Goal: Task Accomplishment & Management: Complete application form

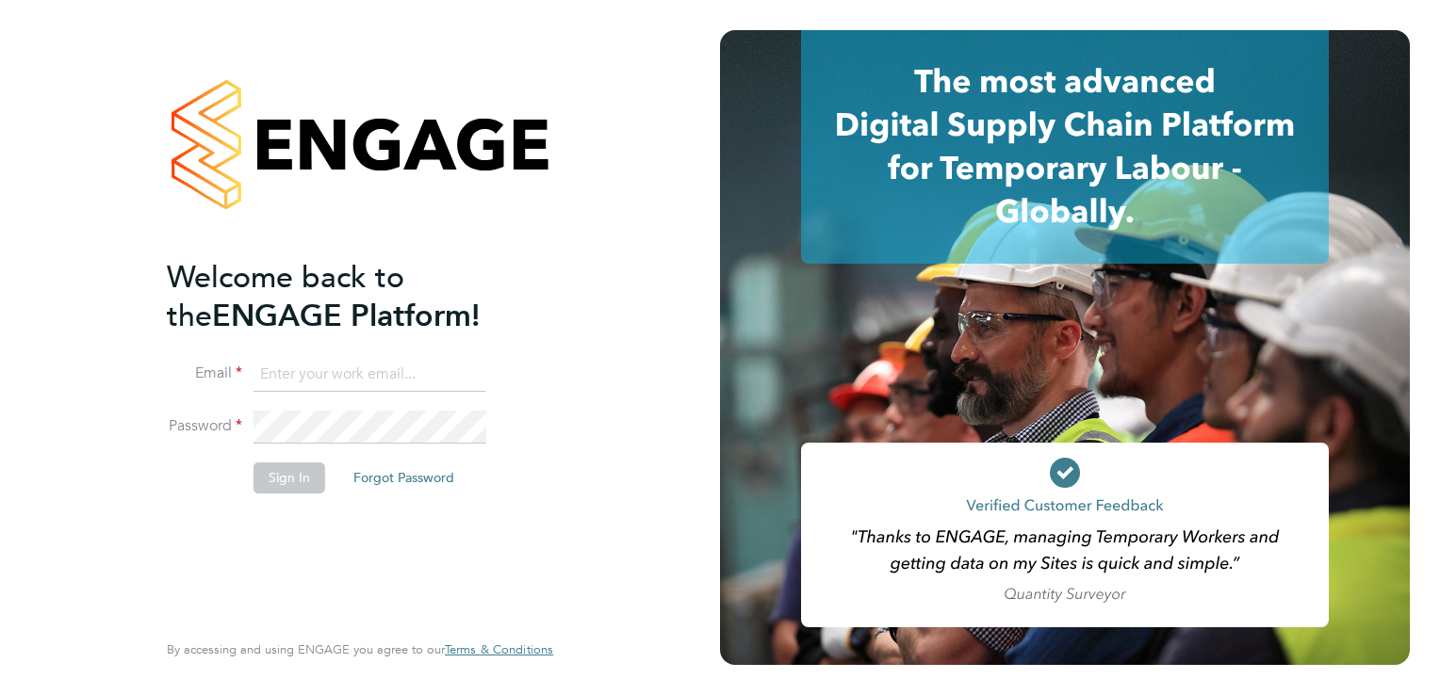
type input "ellis@wearetecrec.com"
click at [295, 482] on button "Sign In" at bounding box center [290, 478] width 72 height 30
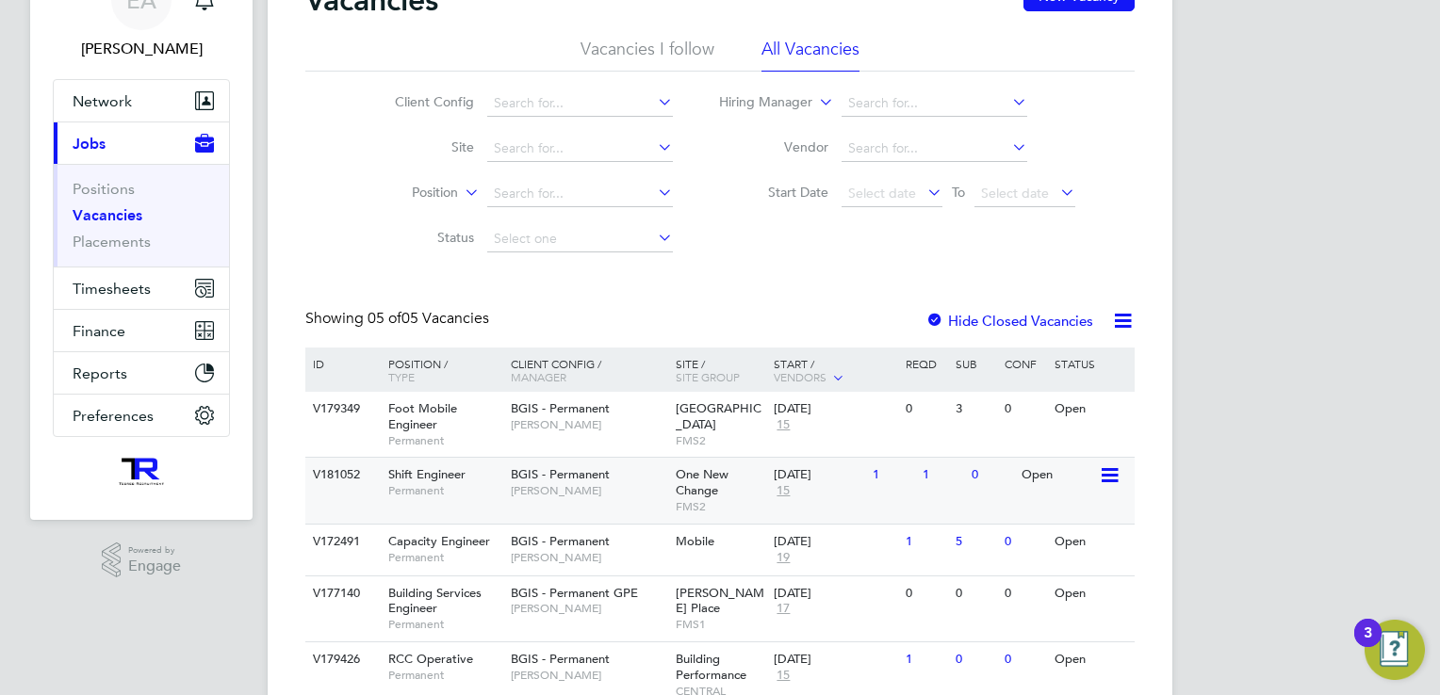
scroll to position [181, 0]
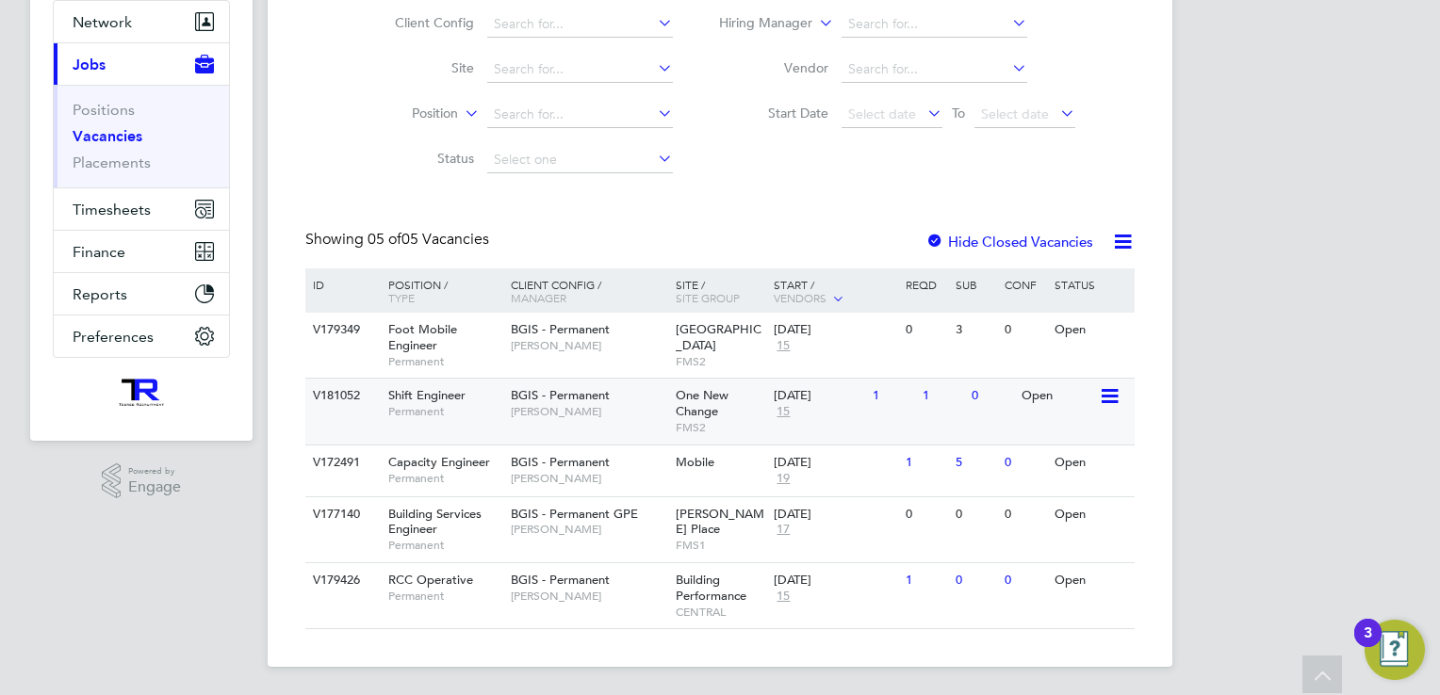
click at [444, 404] on span "Permanent" at bounding box center [444, 411] width 113 height 15
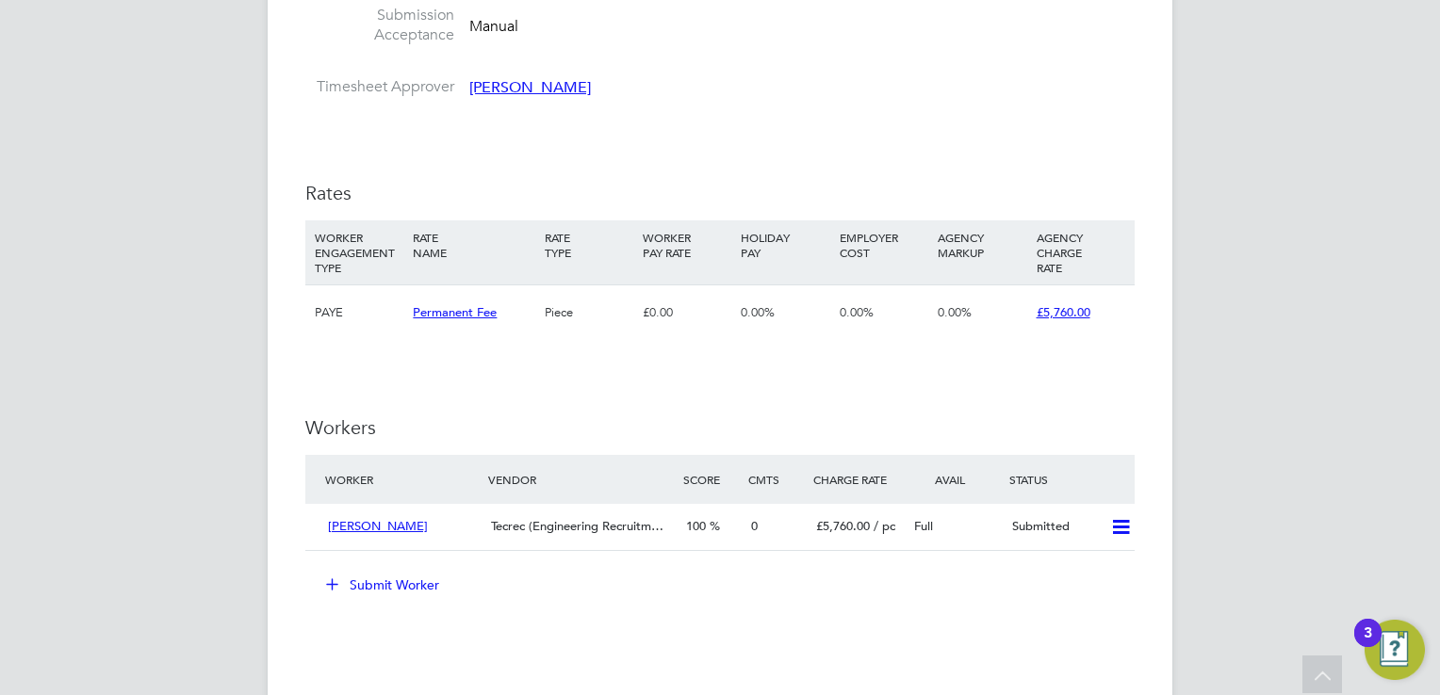
scroll to position [2356, 0]
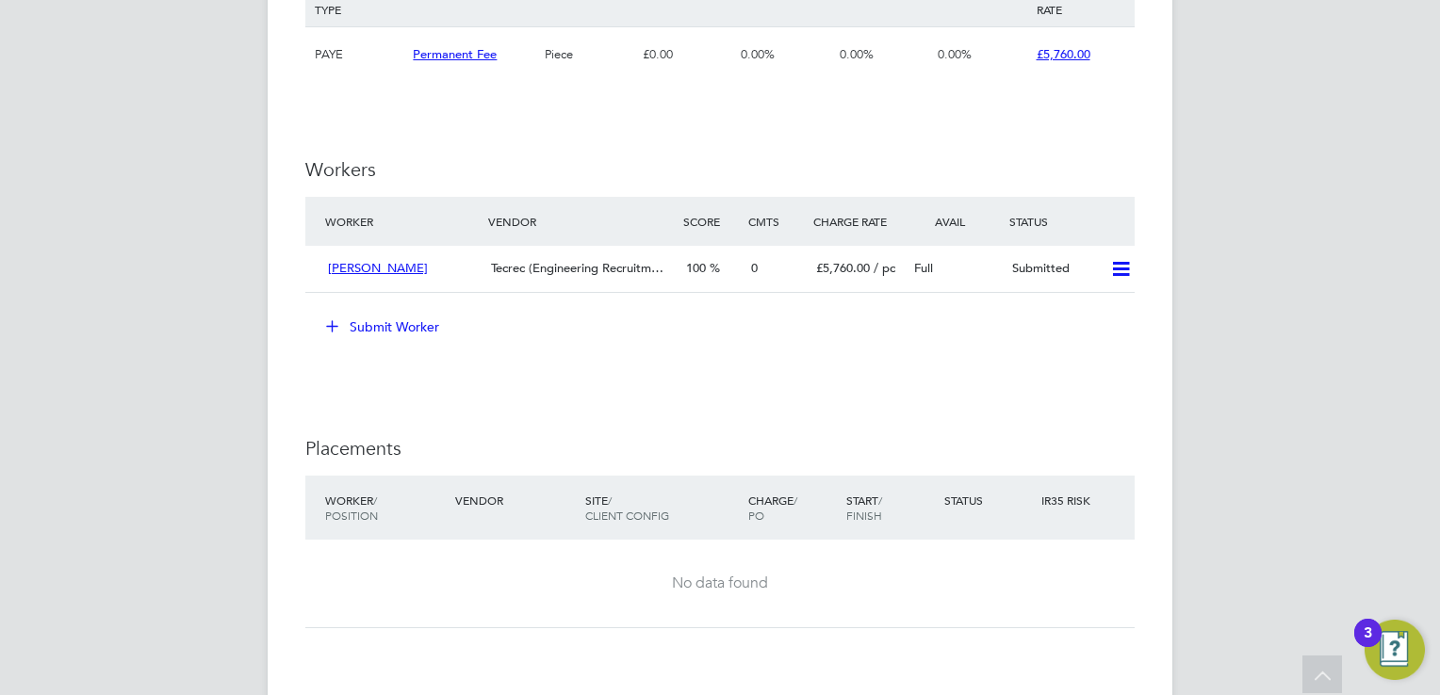
click at [381, 324] on button "Submit Worker" at bounding box center [383, 327] width 141 height 30
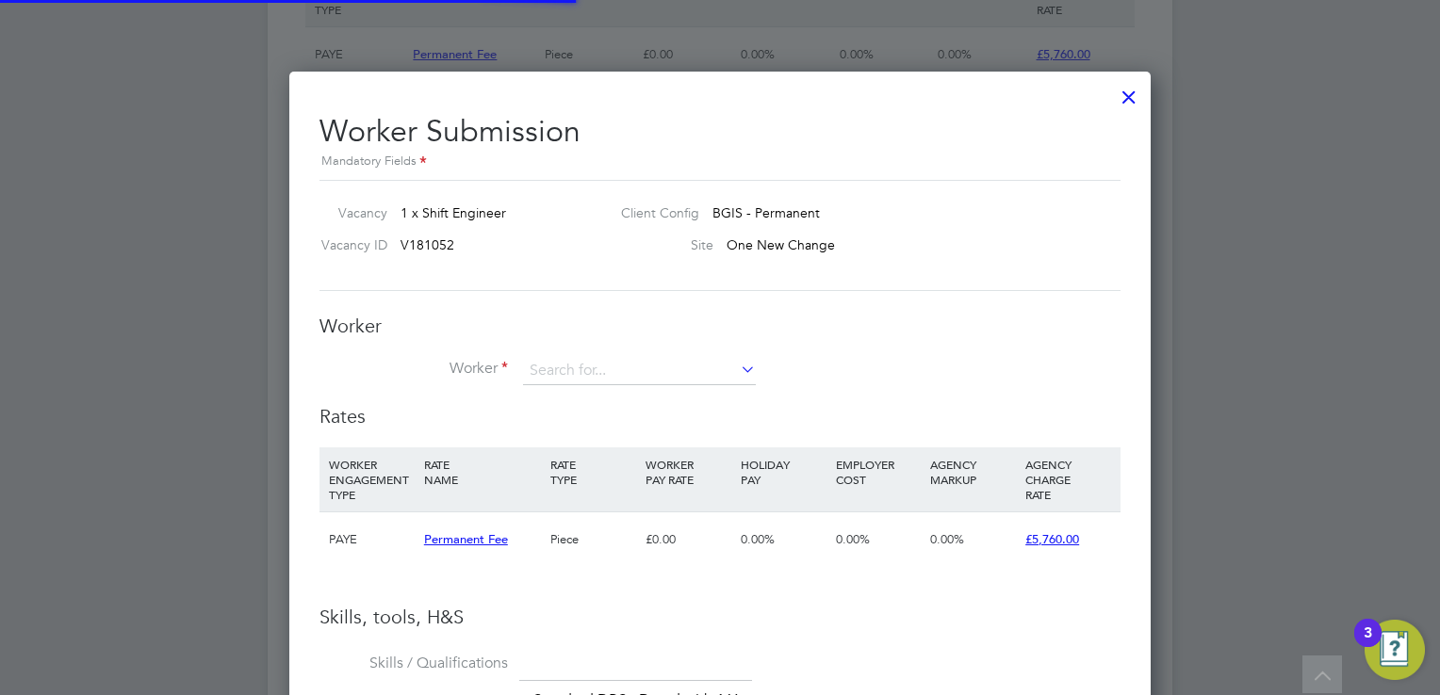
scroll to position [1329, 862]
click at [563, 368] on input at bounding box center [639, 371] width 233 height 28
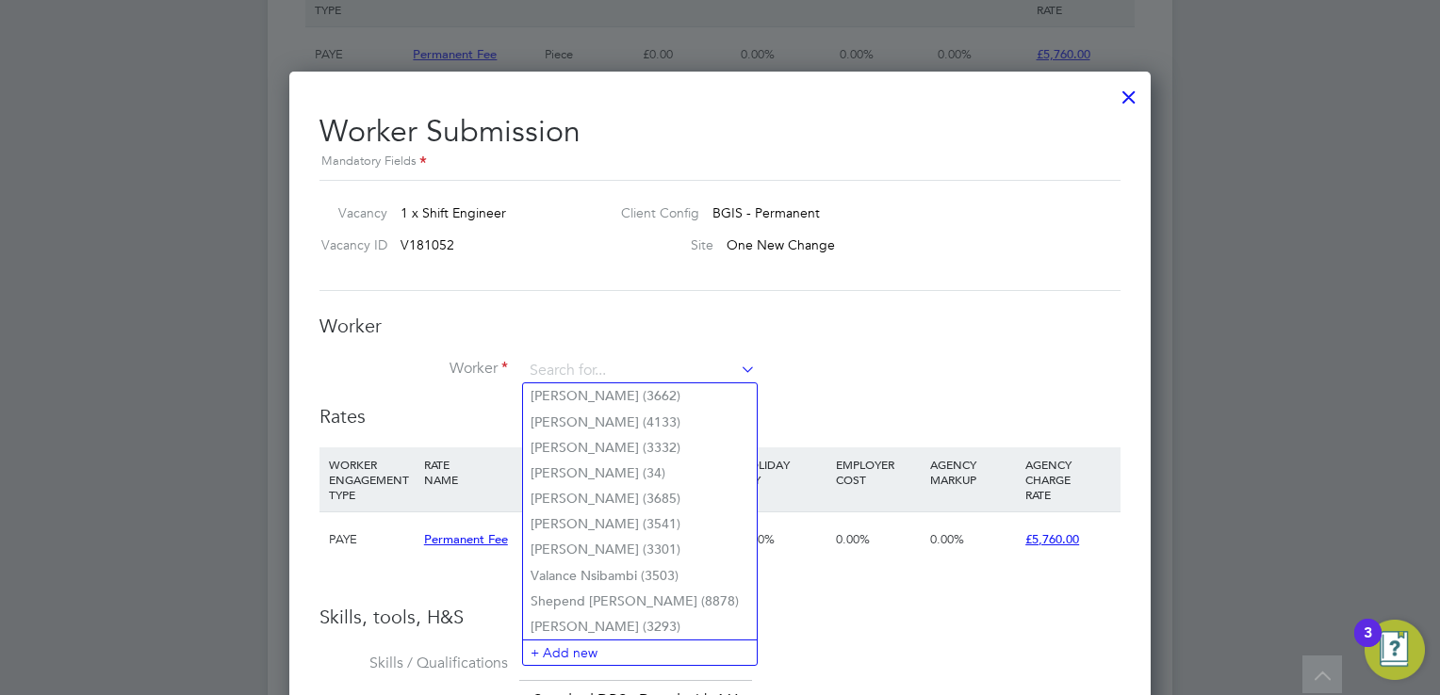
click at [442, 377] on label "Worker" at bounding box center [413, 369] width 188 height 20
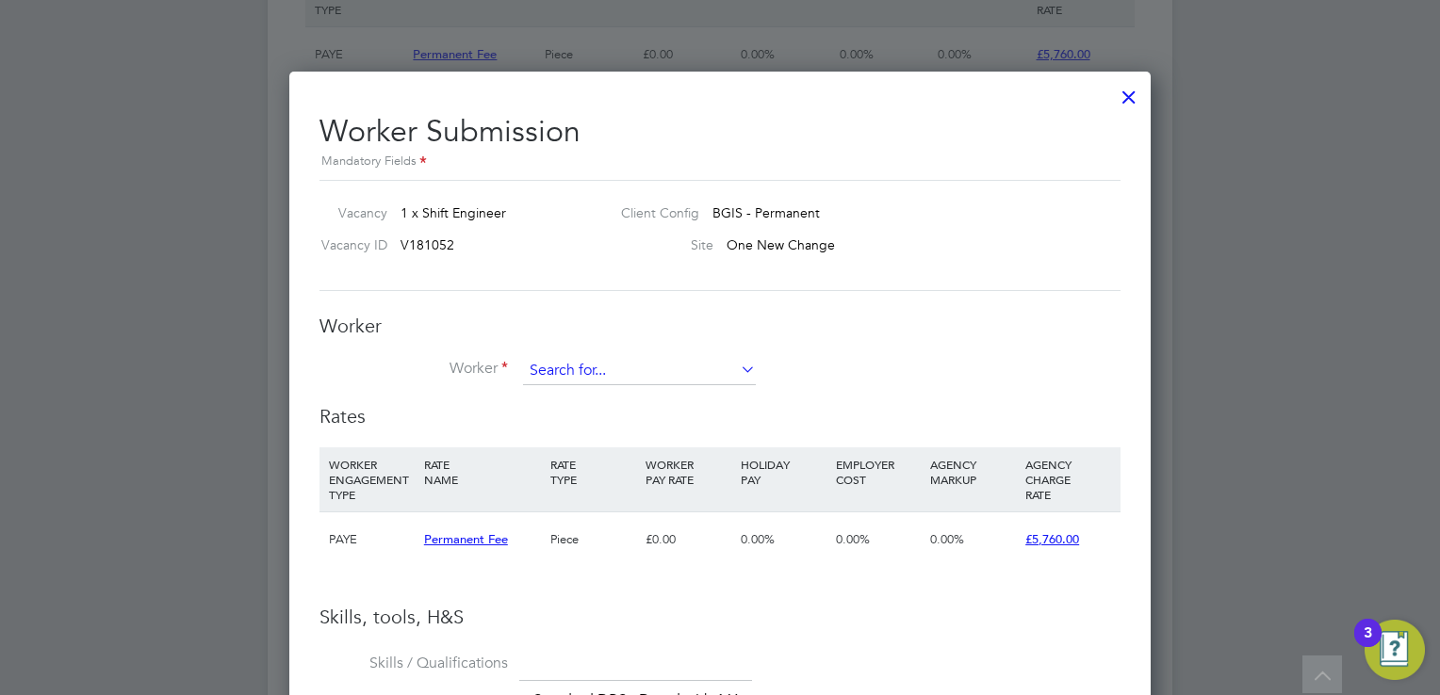
click at [563, 371] on input at bounding box center [639, 371] width 233 height 28
click at [574, 654] on li "+ Add new" at bounding box center [640, 652] width 234 height 25
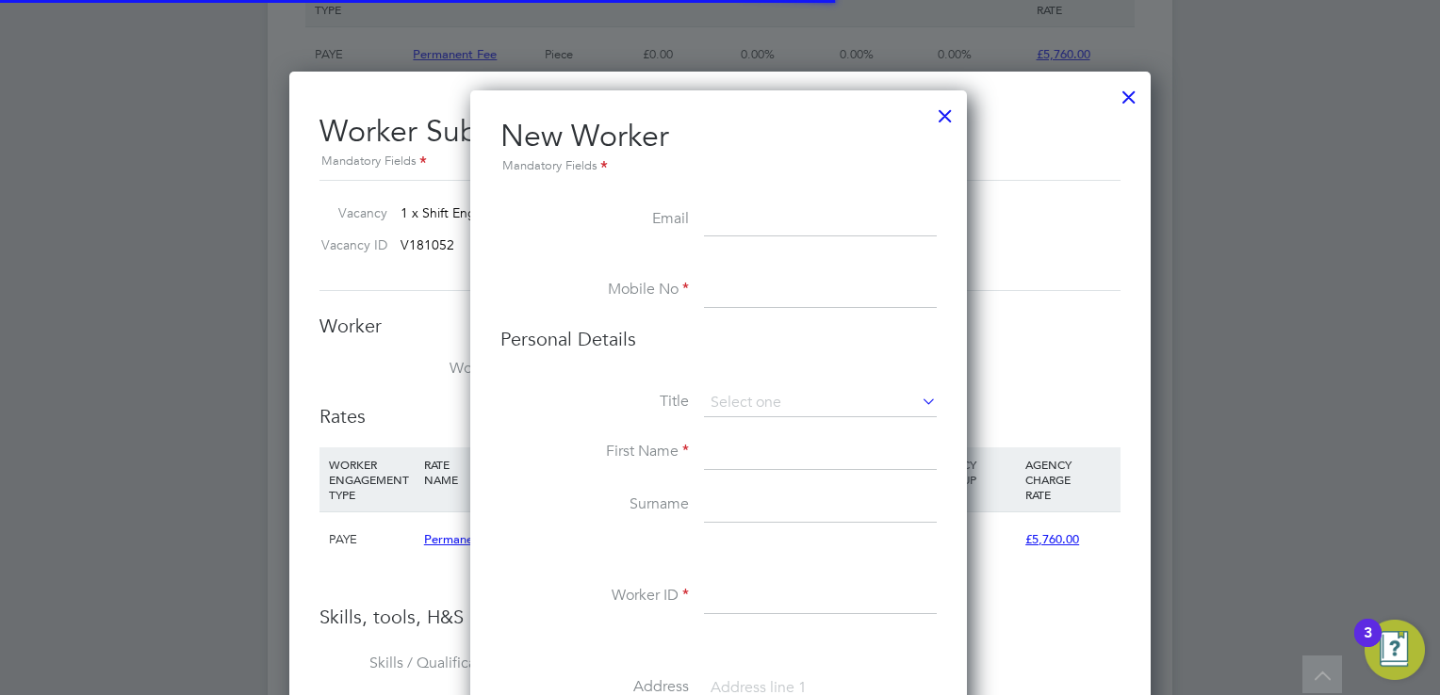
scroll to position [1587, 499]
click at [950, 118] on div at bounding box center [945, 111] width 34 height 34
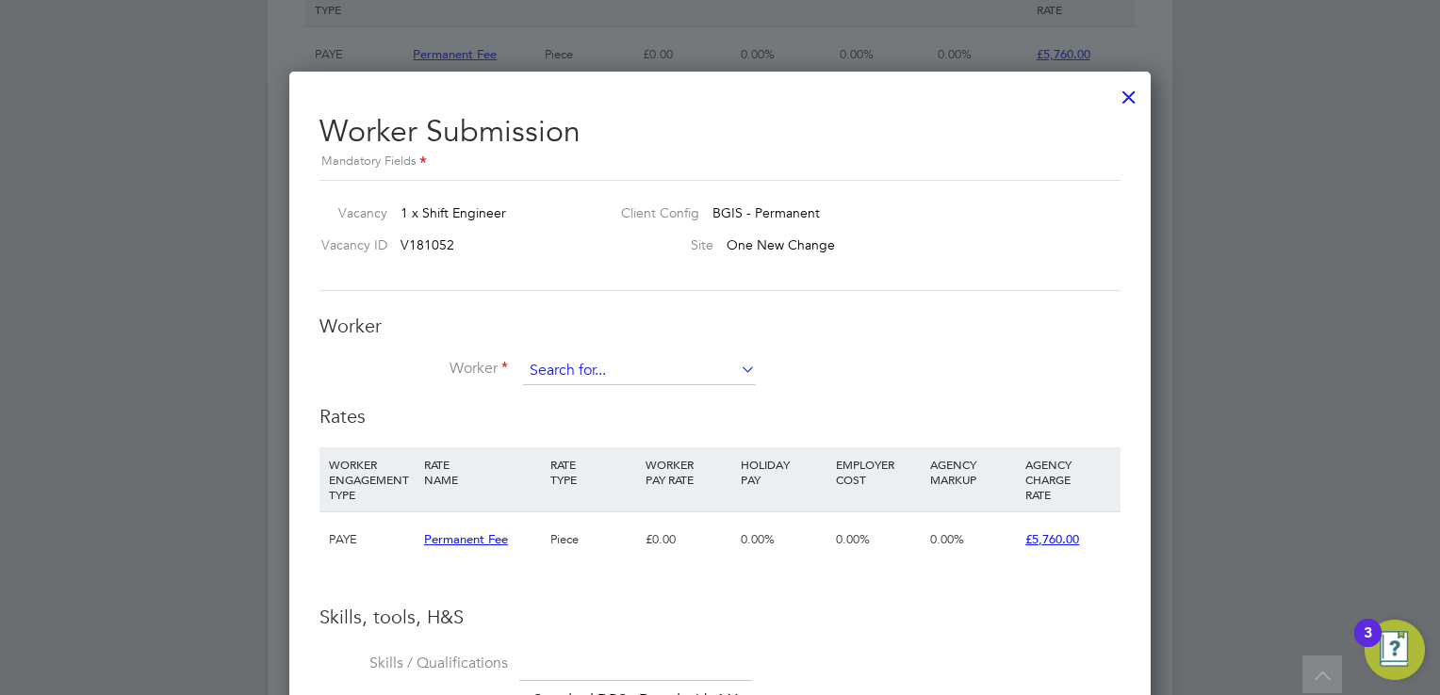
click at [588, 377] on input at bounding box center [639, 371] width 233 height 28
click at [588, 652] on li "+ Add new" at bounding box center [640, 652] width 234 height 25
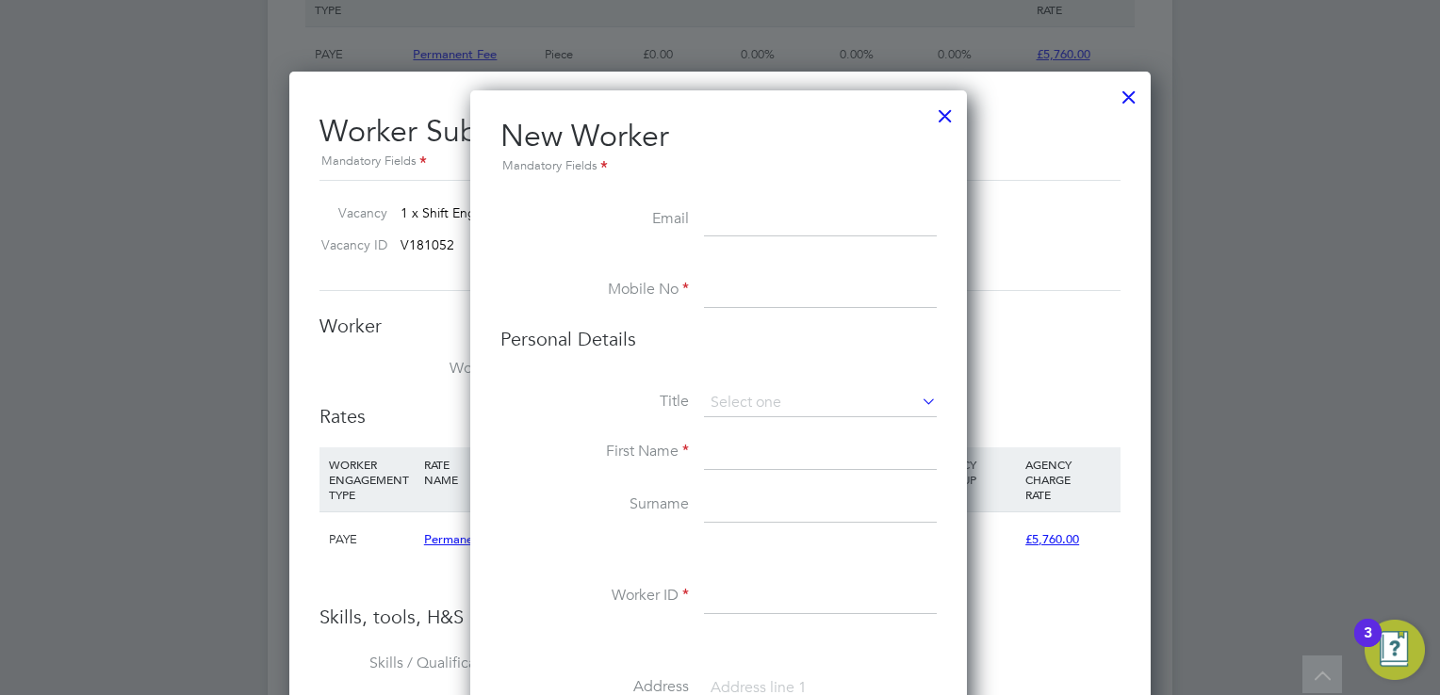
click at [724, 215] on input at bounding box center [820, 221] width 233 height 34
paste input "turaymichael065@gmail.com"
type input "turaymichael065@gmail.com"
click at [728, 294] on input at bounding box center [820, 291] width 233 height 34
click at [554, 271] on li at bounding box center [718, 264] width 436 height 19
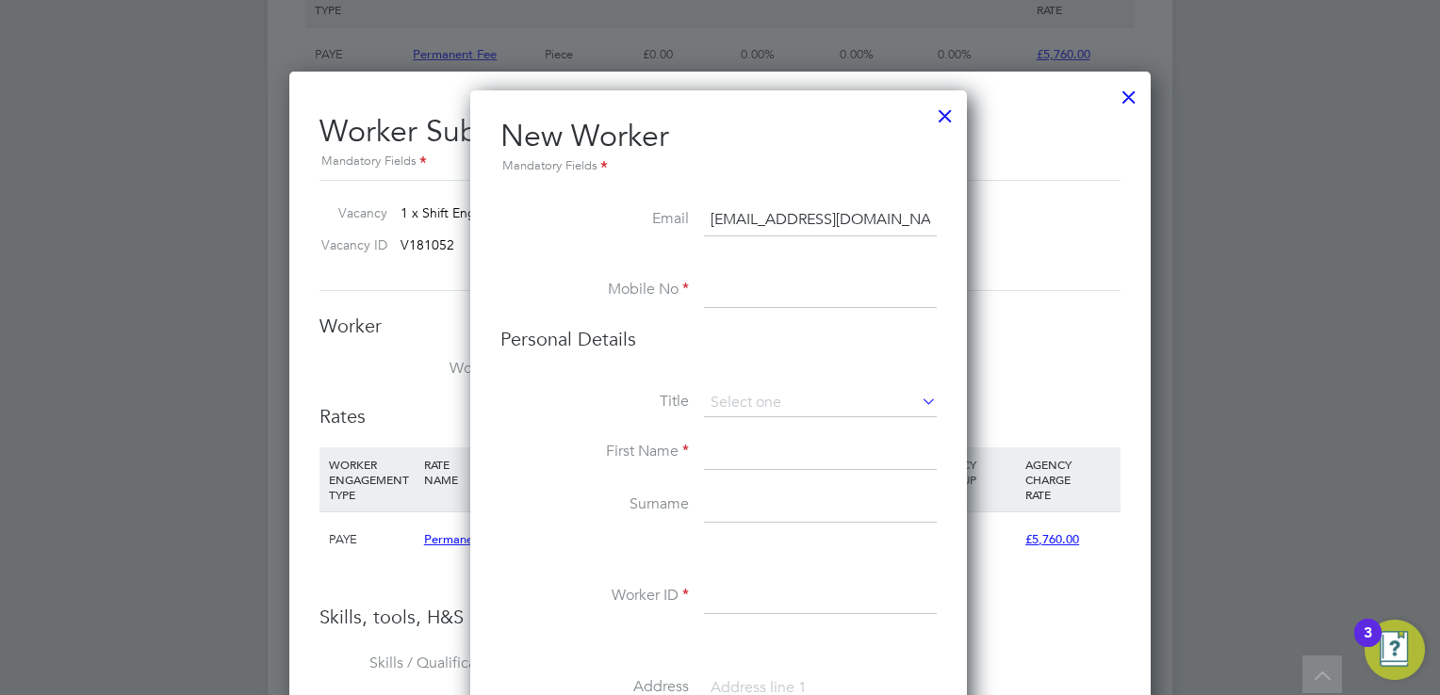
click at [754, 288] on input at bounding box center [820, 291] width 233 height 34
paste input "07957134370"
type input "07957134370"
click at [701, 330] on h3 "Personal Details" at bounding box center [718, 339] width 436 height 25
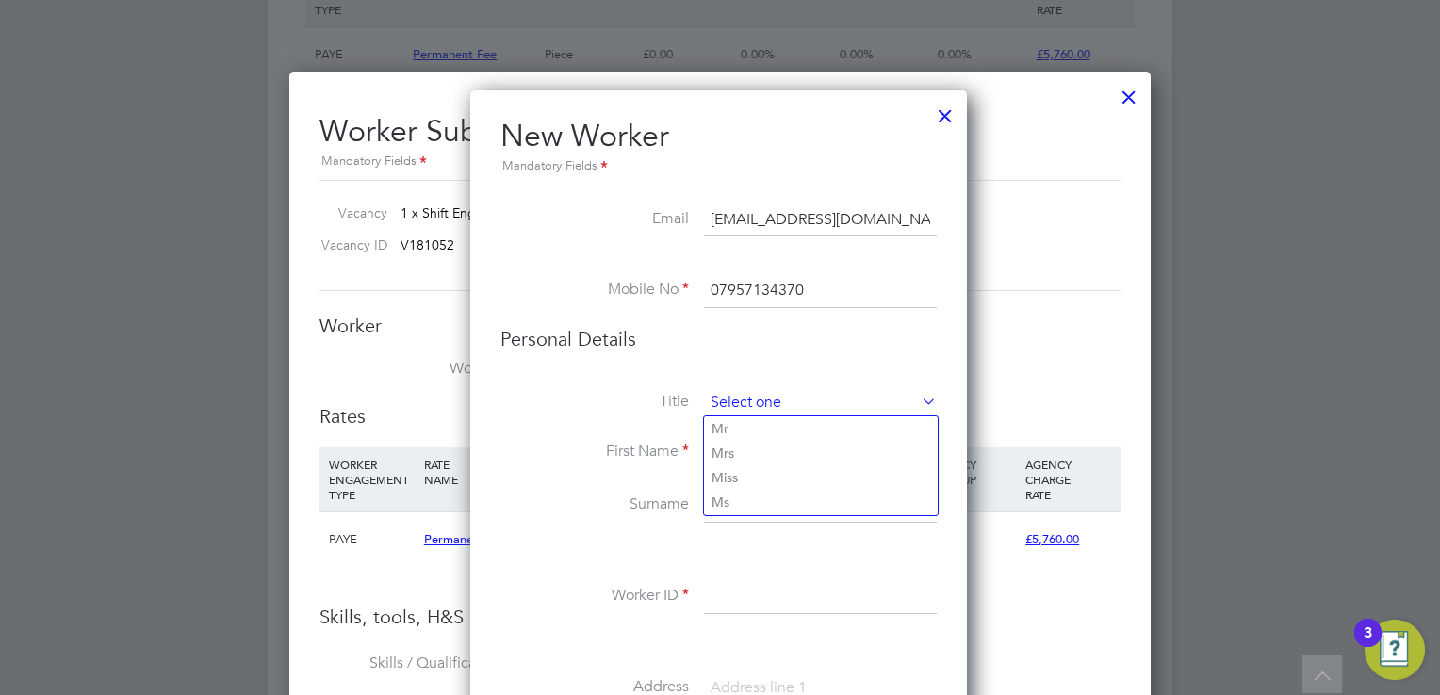
click at [743, 401] on input at bounding box center [820, 403] width 233 height 28
click at [743, 428] on li "Mr" at bounding box center [821, 429] width 234 height 25
type input "Mr"
click at [728, 452] on input at bounding box center [820, 453] width 233 height 34
click at [570, 431] on li "Title Mr" at bounding box center [718, 412] width 436 height 47
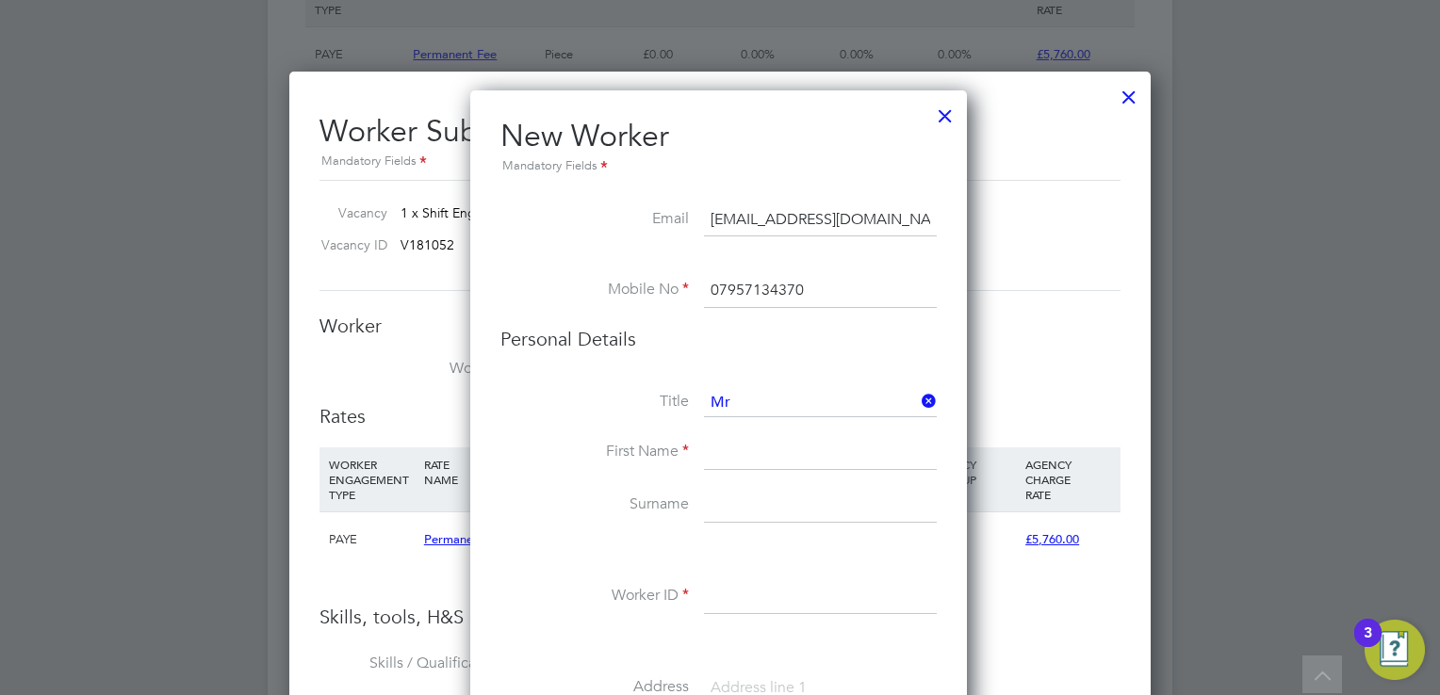
click at [787, 463] on input at bounding box center [820, 453] width 233 height 34
paste input "Michael"
type input "Michael"
click at [771, 493] on input at bounding box center [820, 506] width 233 height 34
type input "Turay"
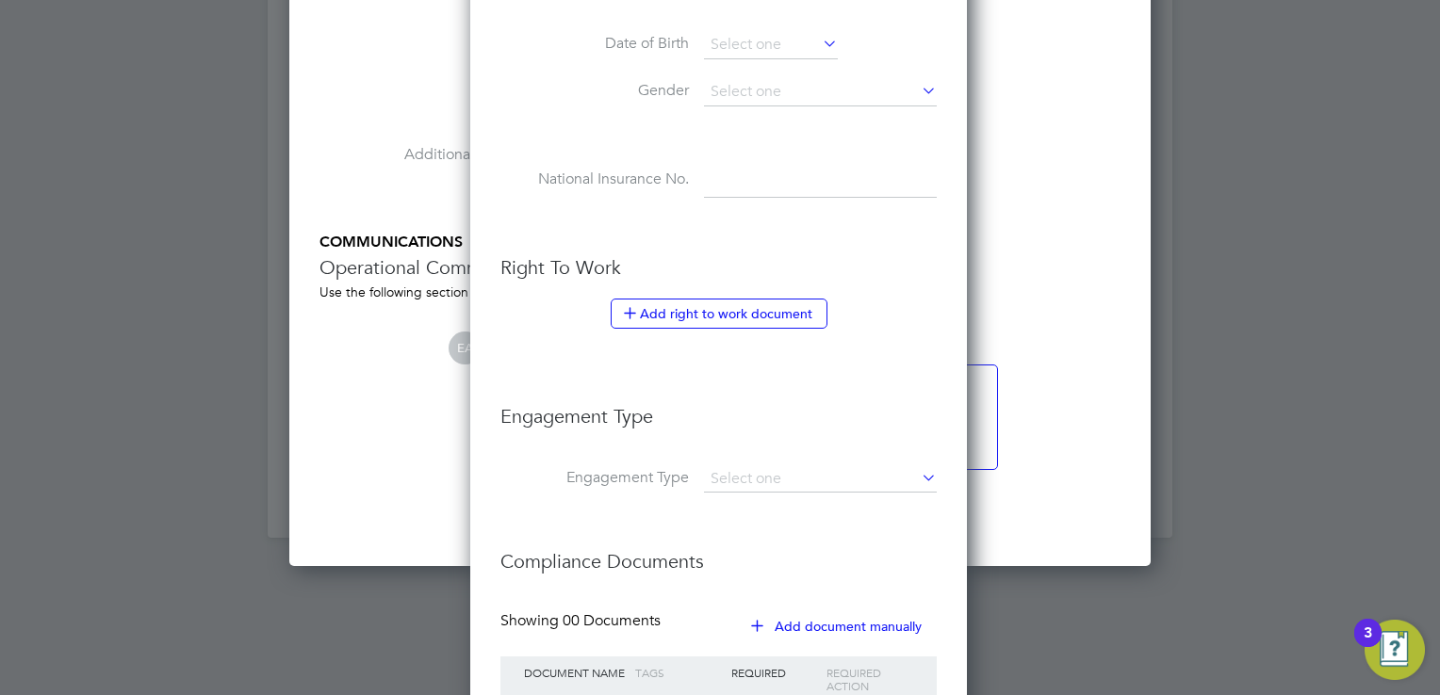
scroll to position [3337, 0]
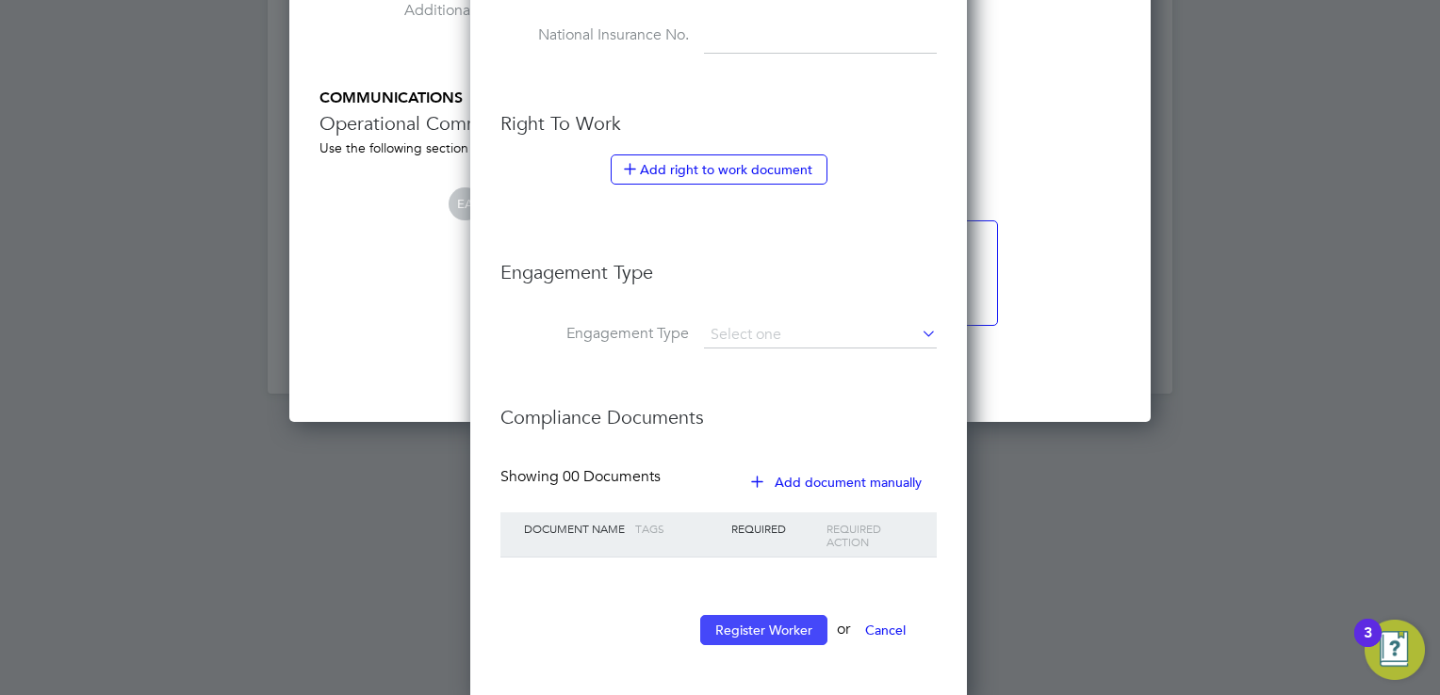
type input "8230"
click at [749, 620] on button "Register Worker" at bounding box center [763, 630] width 127 height 30
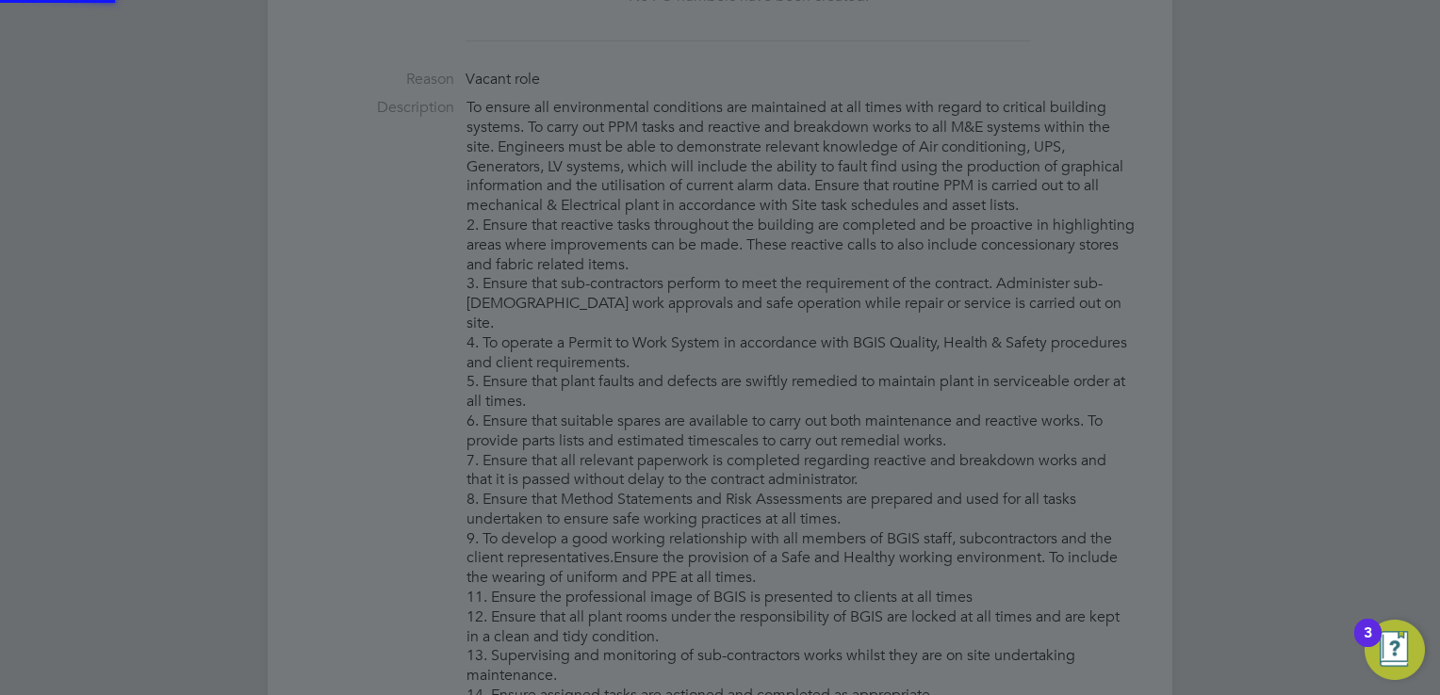
scroll to position [1587, 528]
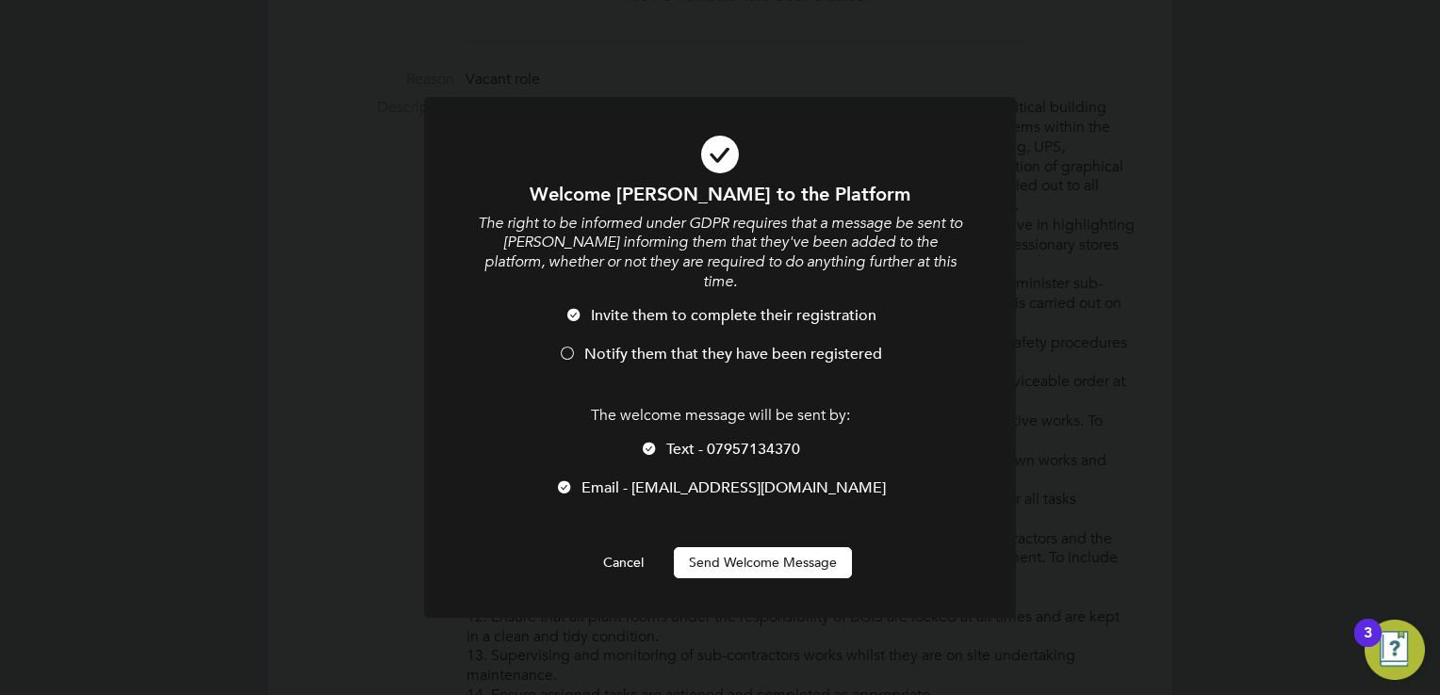
click at [685, 440] on span "Text - 07957134370" at bounding box center [733, 449] width 134 height 19
click at [729, 345] on span "Notify them that they have been registered" at bounding box center [733, 354] width 298 height 19
click at [743, 548] on button "Send Welcome Message" at bounding box center [763, 563] width 178 height 30
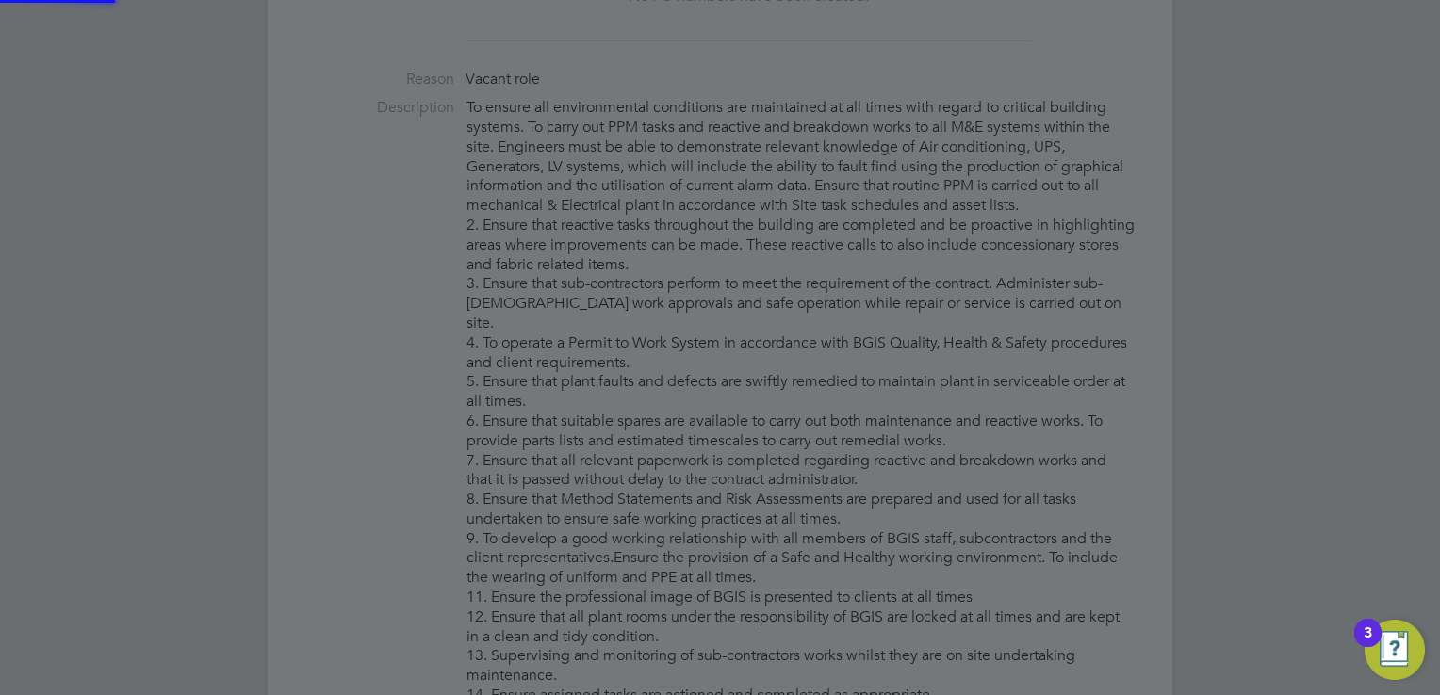
type input "Michael Turay (8230)"
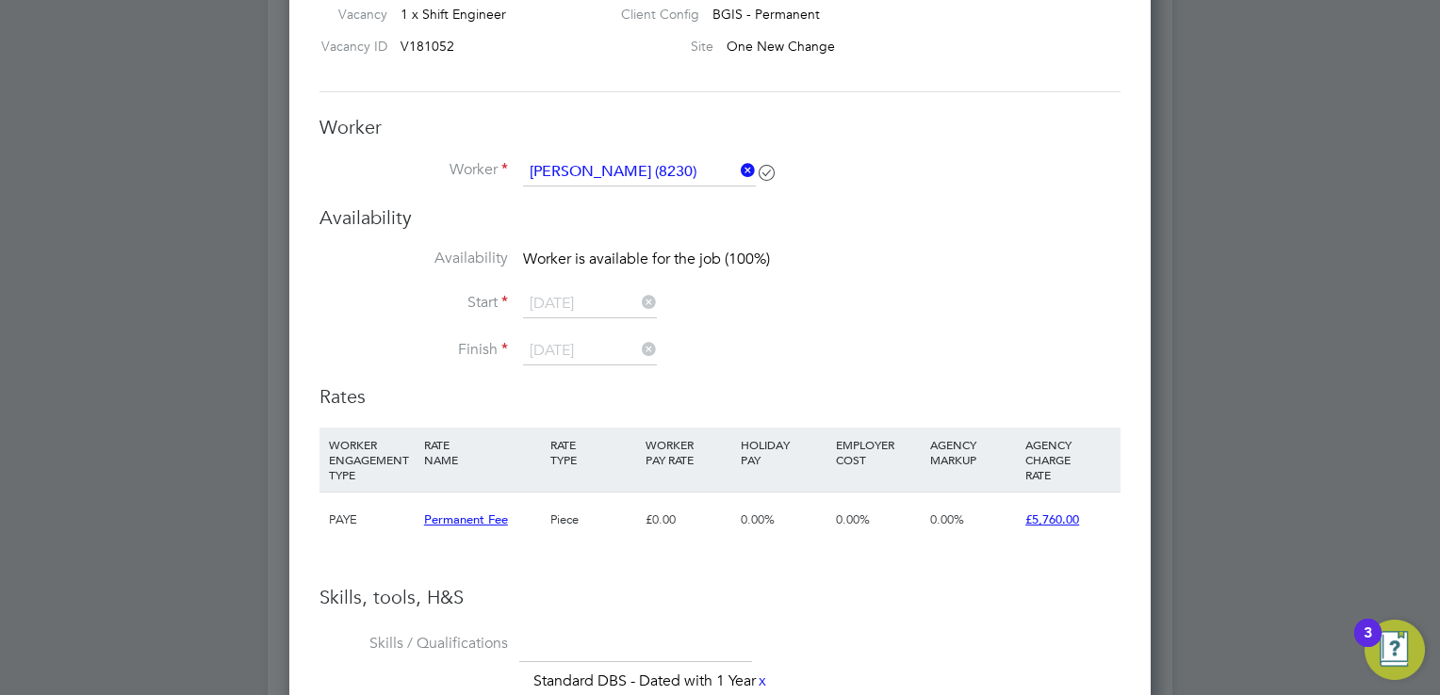
scroll to position [2544, 0]
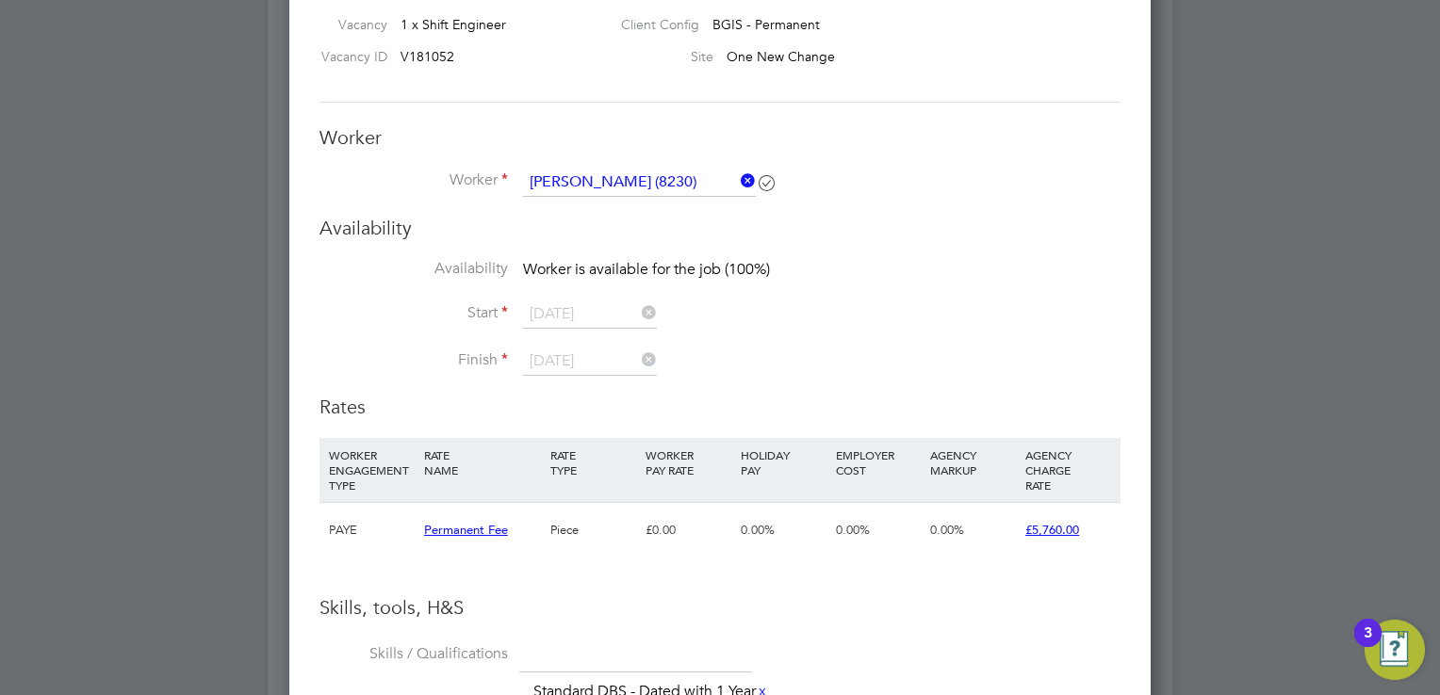
click at [737, 182] on icon at bounding box center [737, 181] width 0 height 26
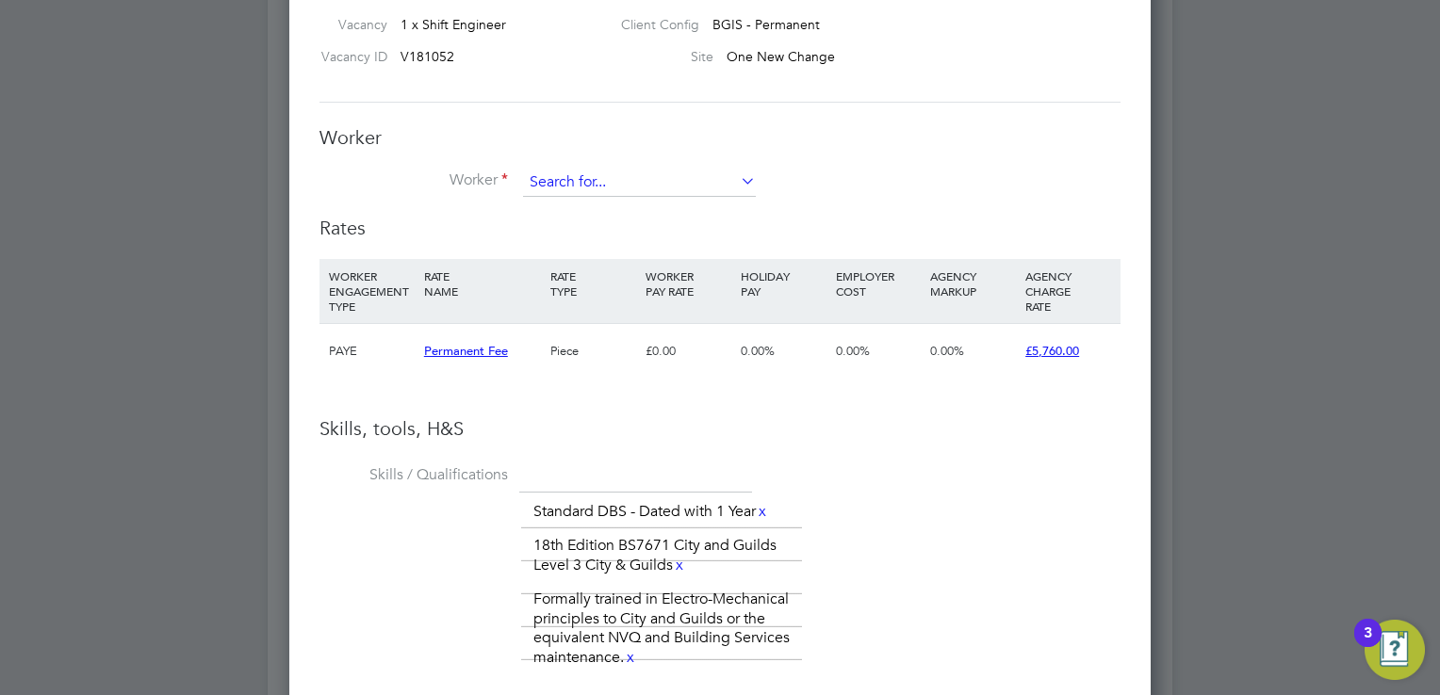
click at [613, 191] on input at bounding box center [639, 183] width 233 height 28
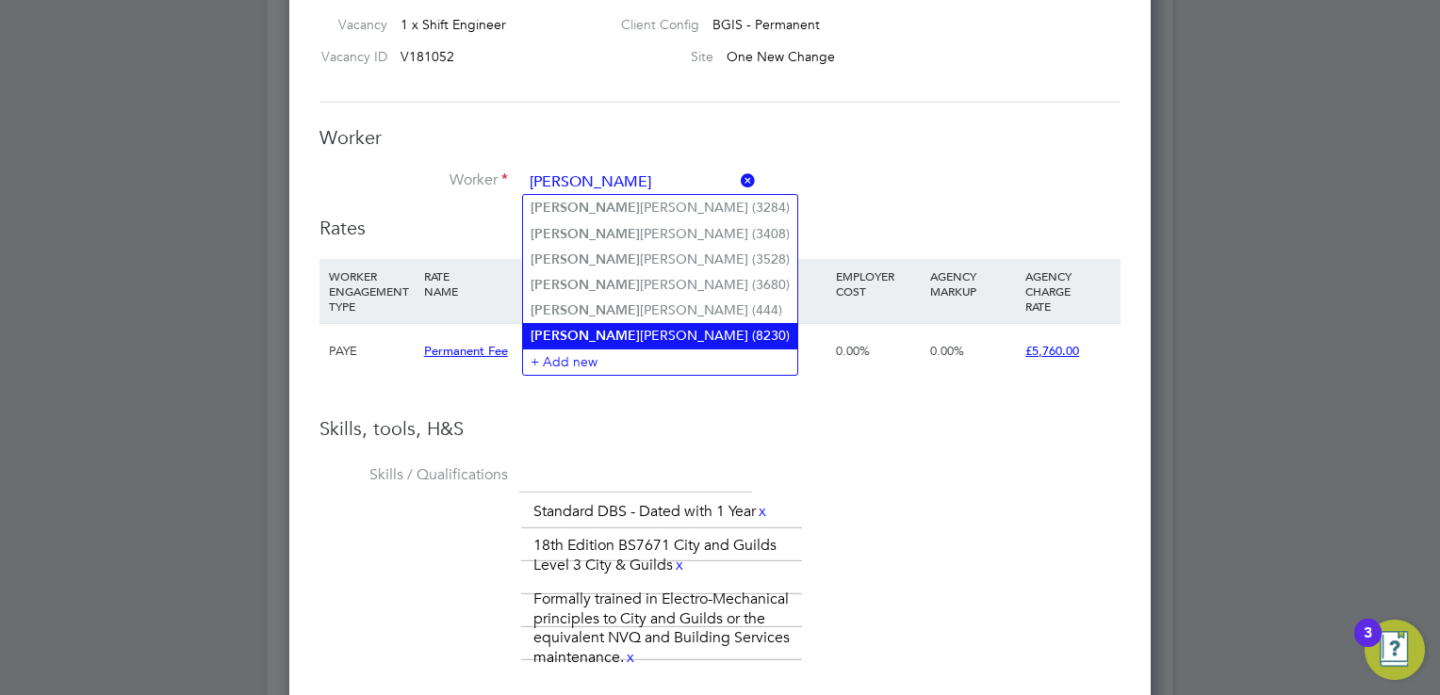
type input "Michael Turay (8230)"
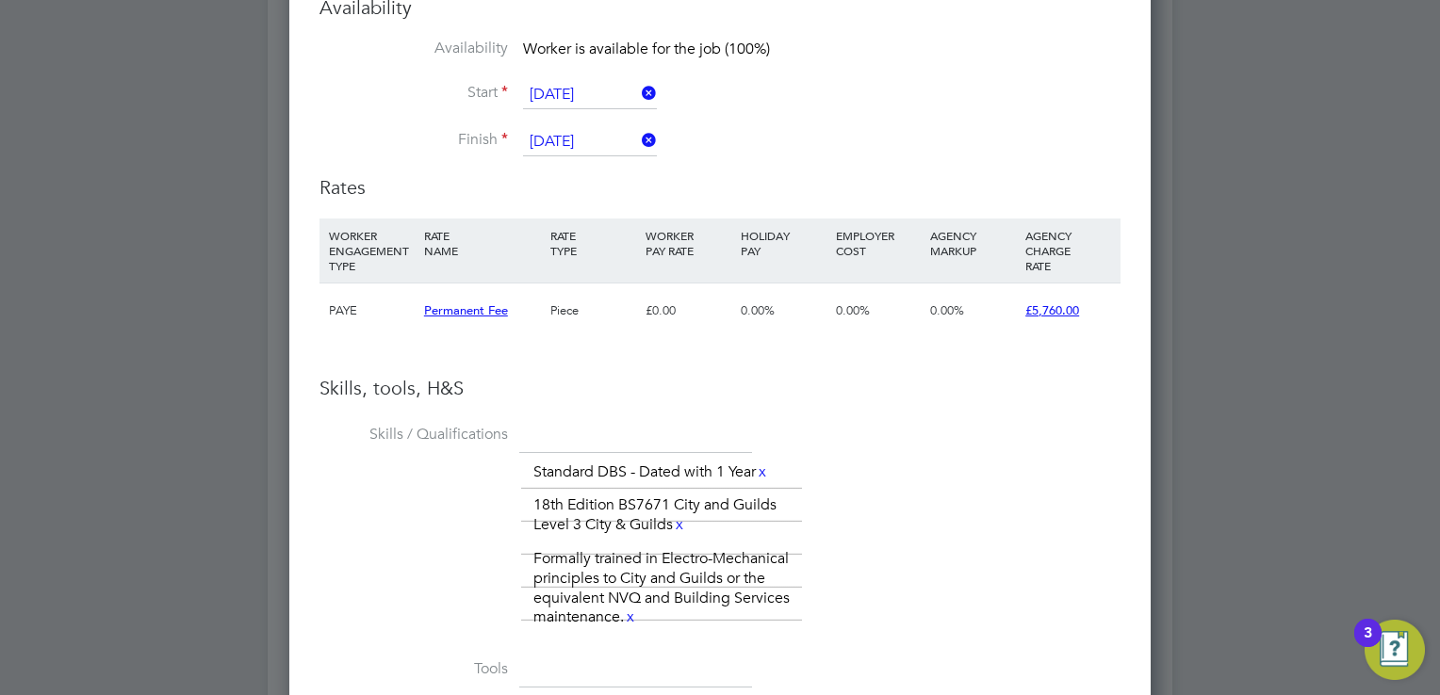
scroll to position [2533, 0]
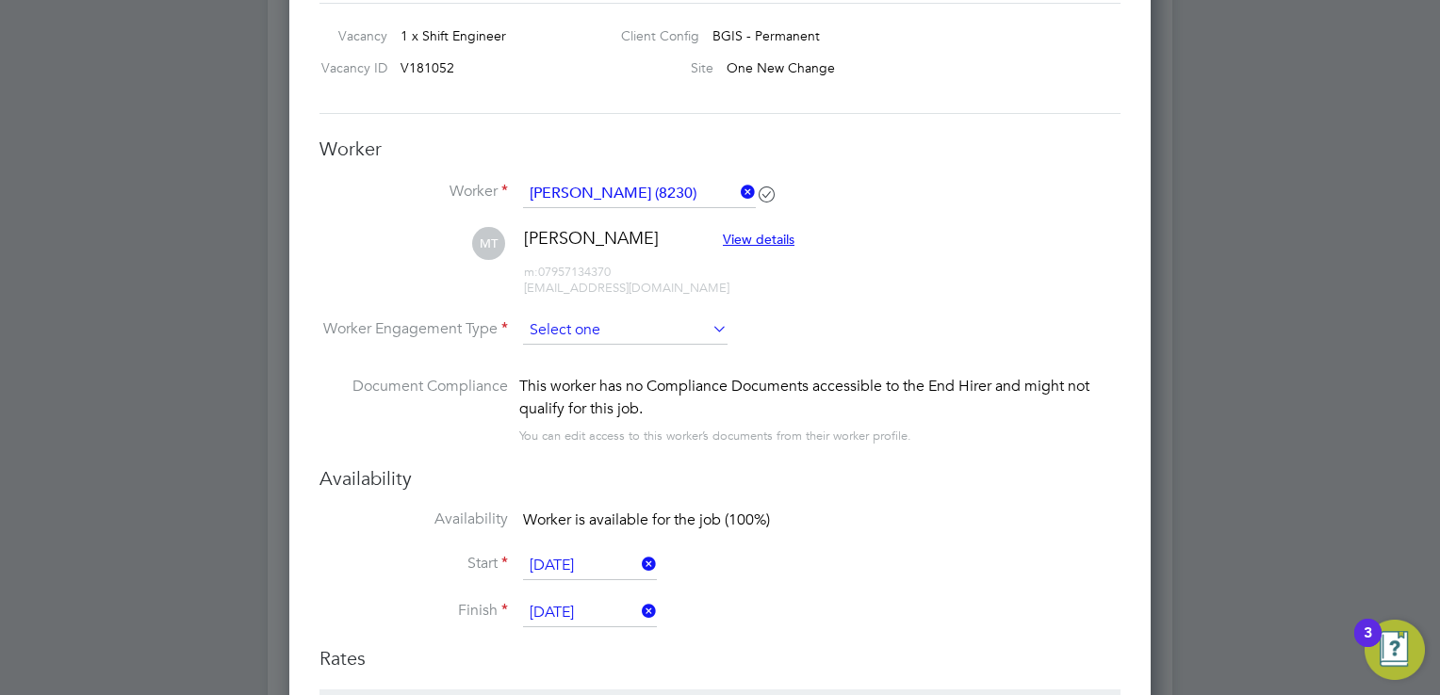
click at [565, 334] on input at bounding box center [625, 331] width 205 height 28
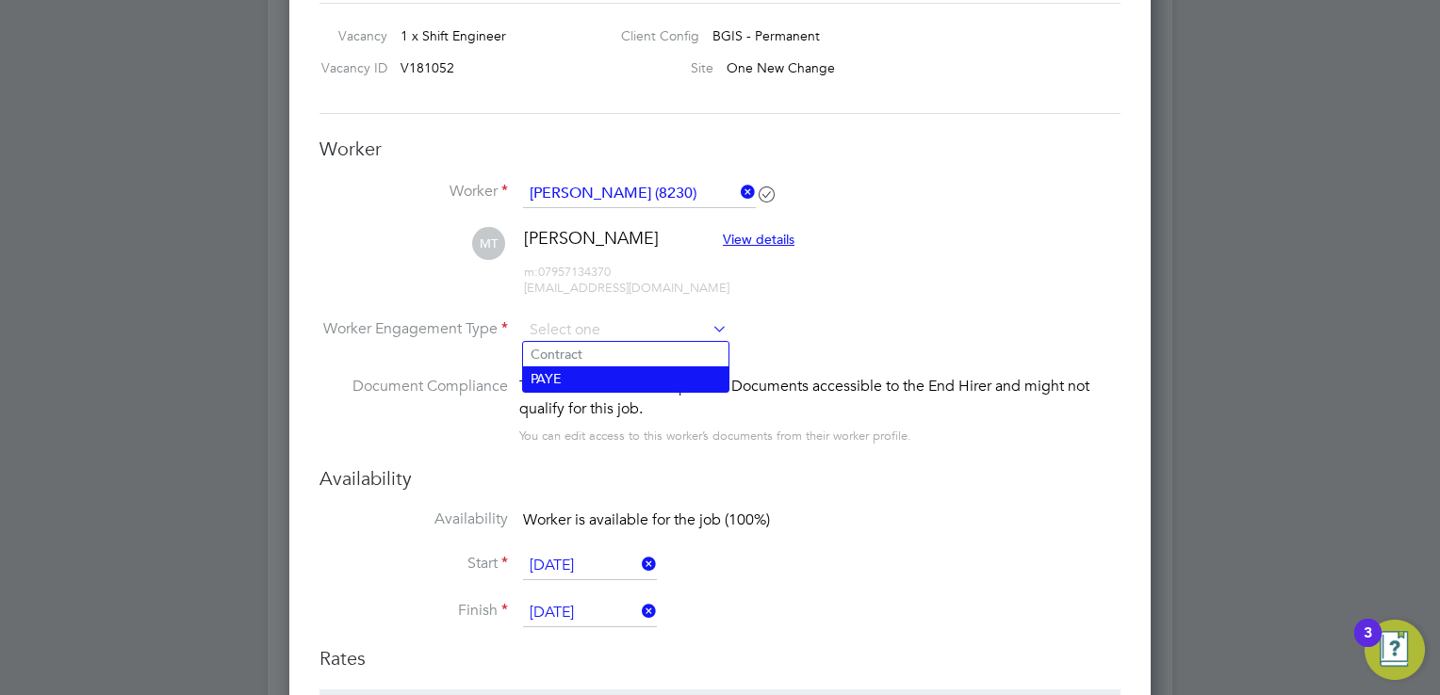
click at [571, 385] on li "PAYE" at bounding box center [625, 379] width 205 height 25
type input "PAYE"
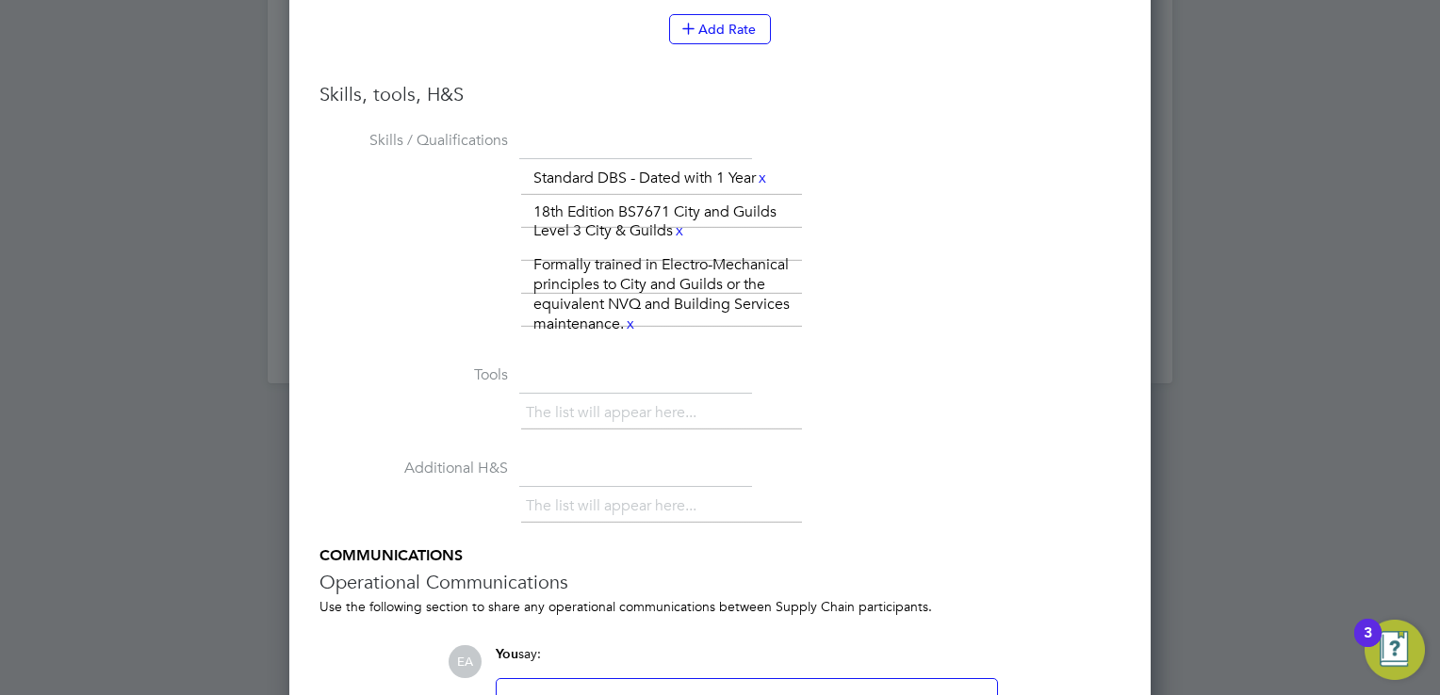
scroll to position [3525, 0]
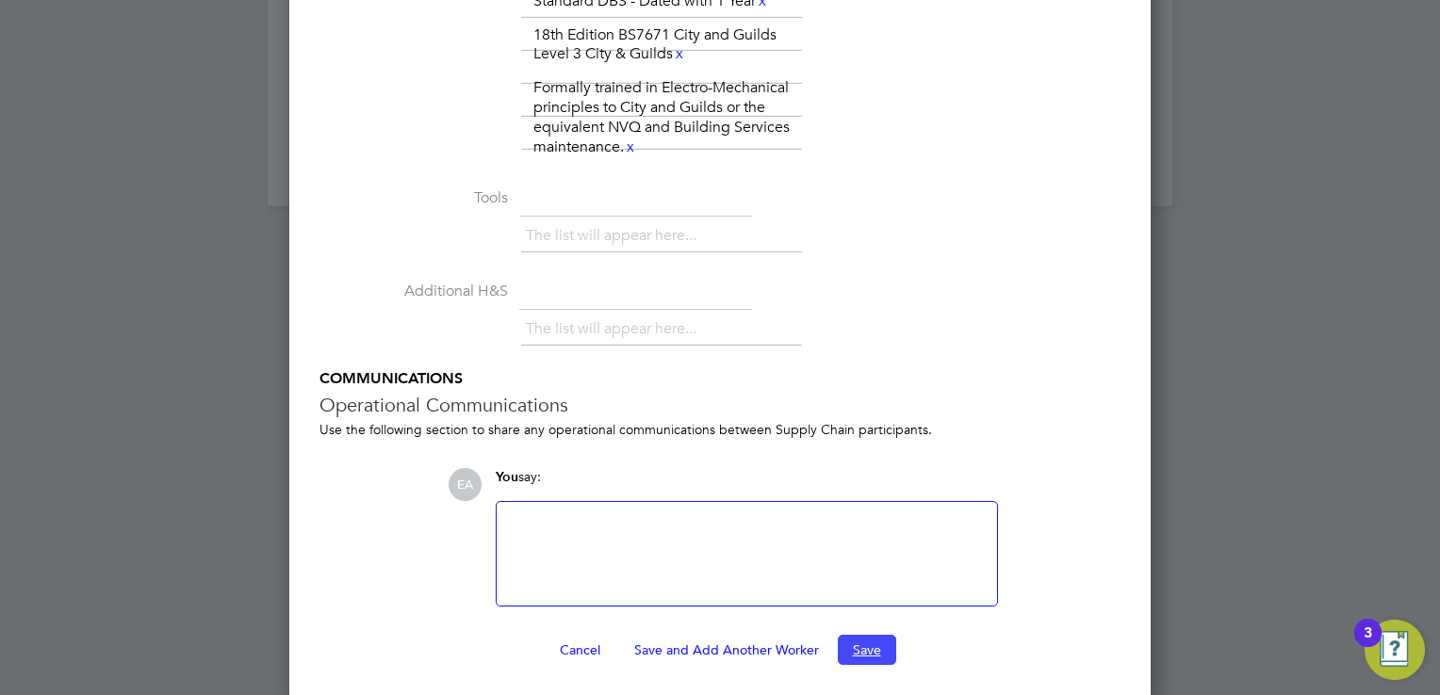
click at [856, 644] on button "Save" at bounding box center [867, 650] width 58 height 30
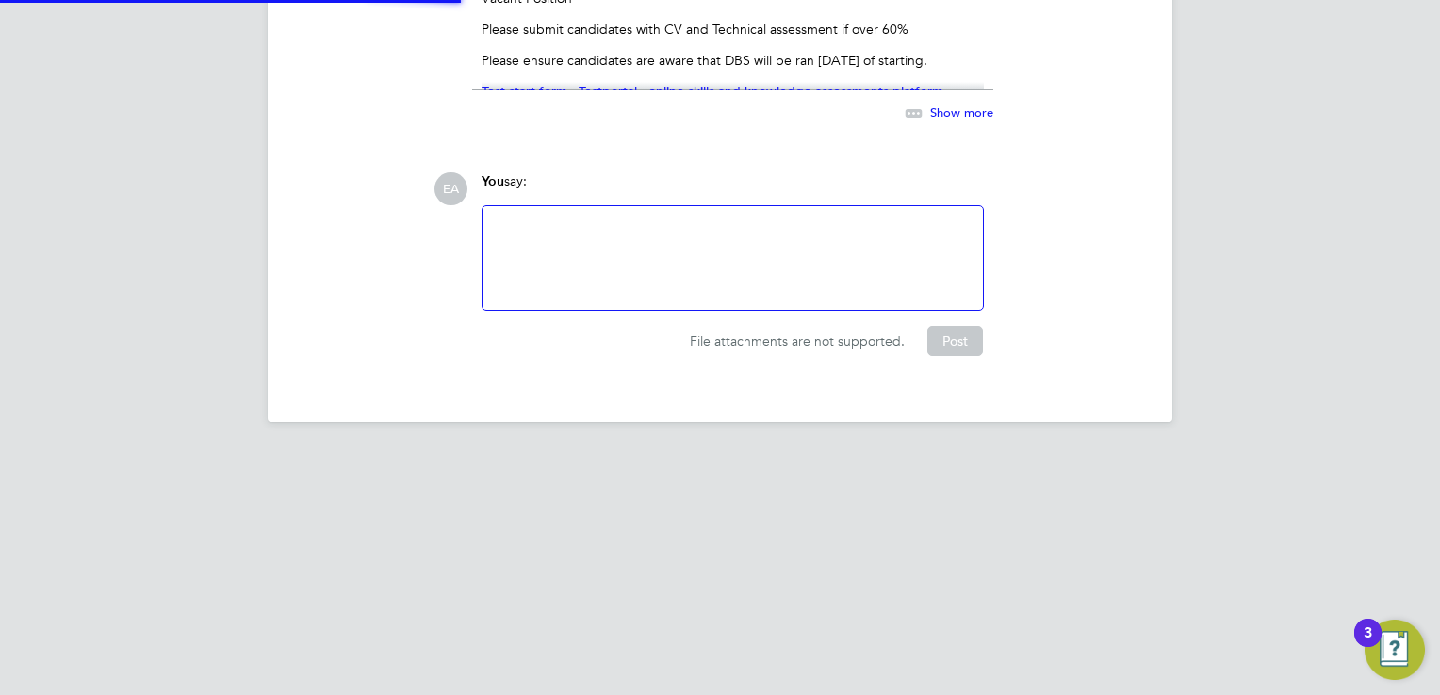
scroll to position [2630, 0]
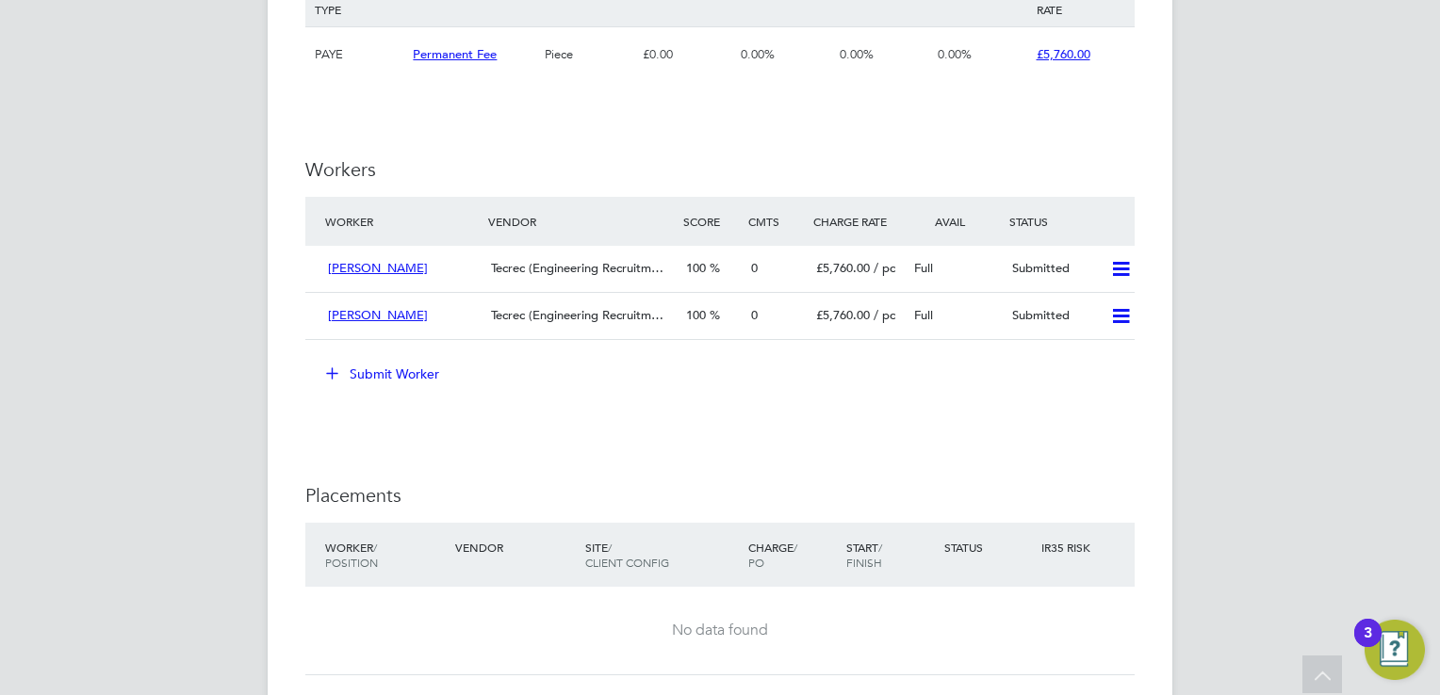
click at [325, 372] on icon at bounding box center [332, 373] width 14 height 14
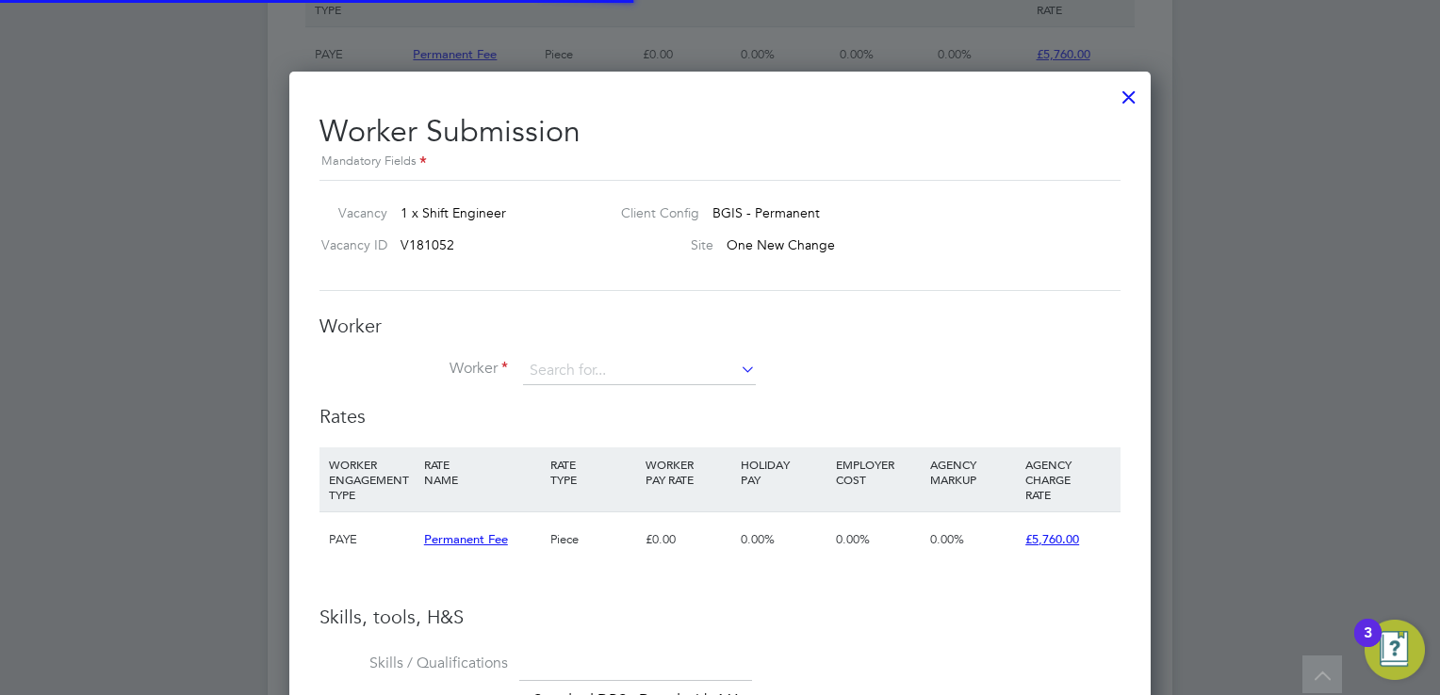
scroll to position [56, 128]
click at [1131, 95] on div at bounding box center [1129, 92] width 34 height 34
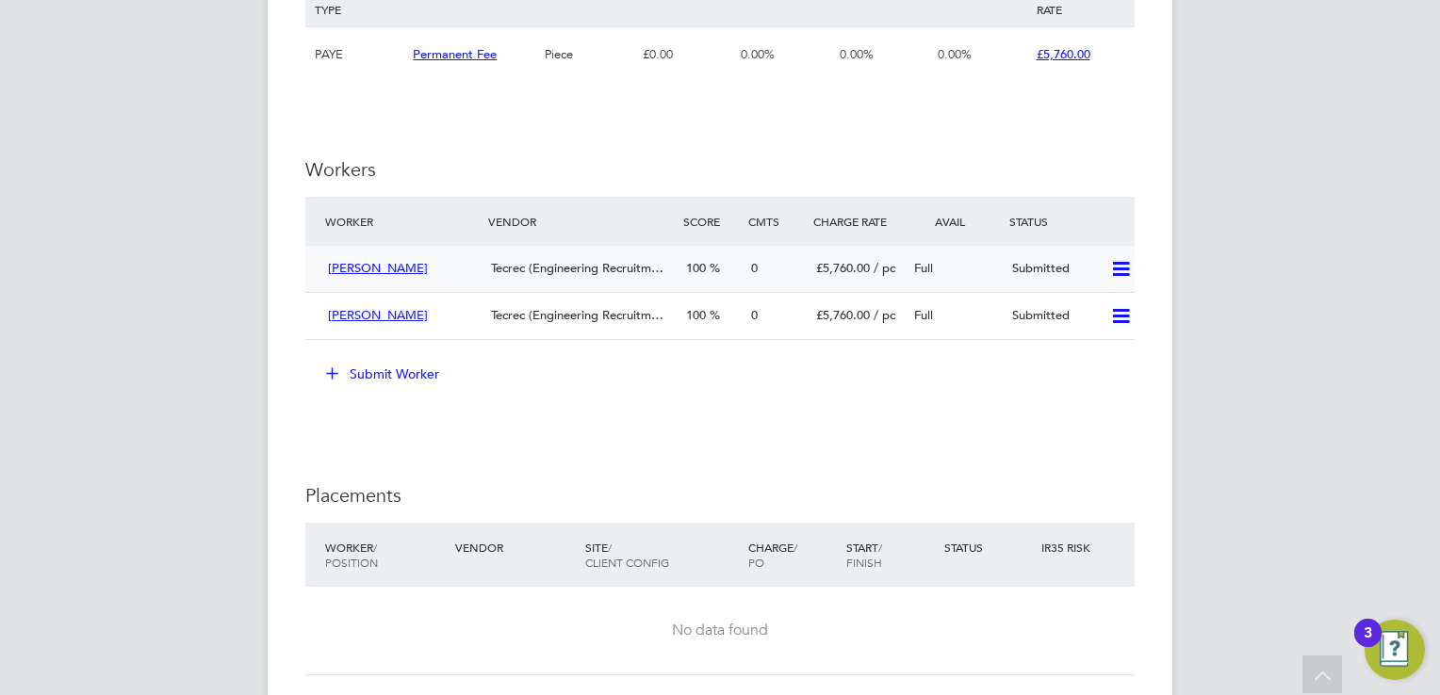
click at [378, 266] on span "Michael Turay" at bounding box center [378, 268] width 100 height 16
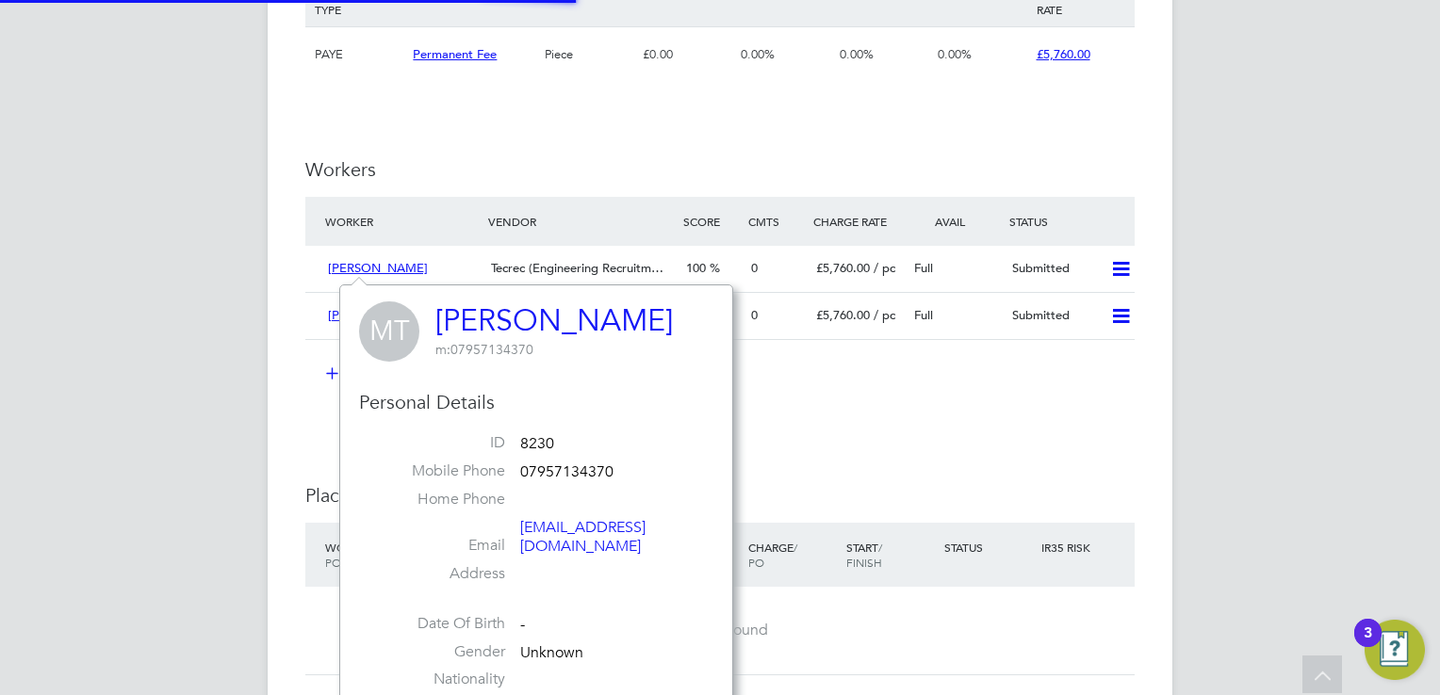
scroll to position [439, 393]
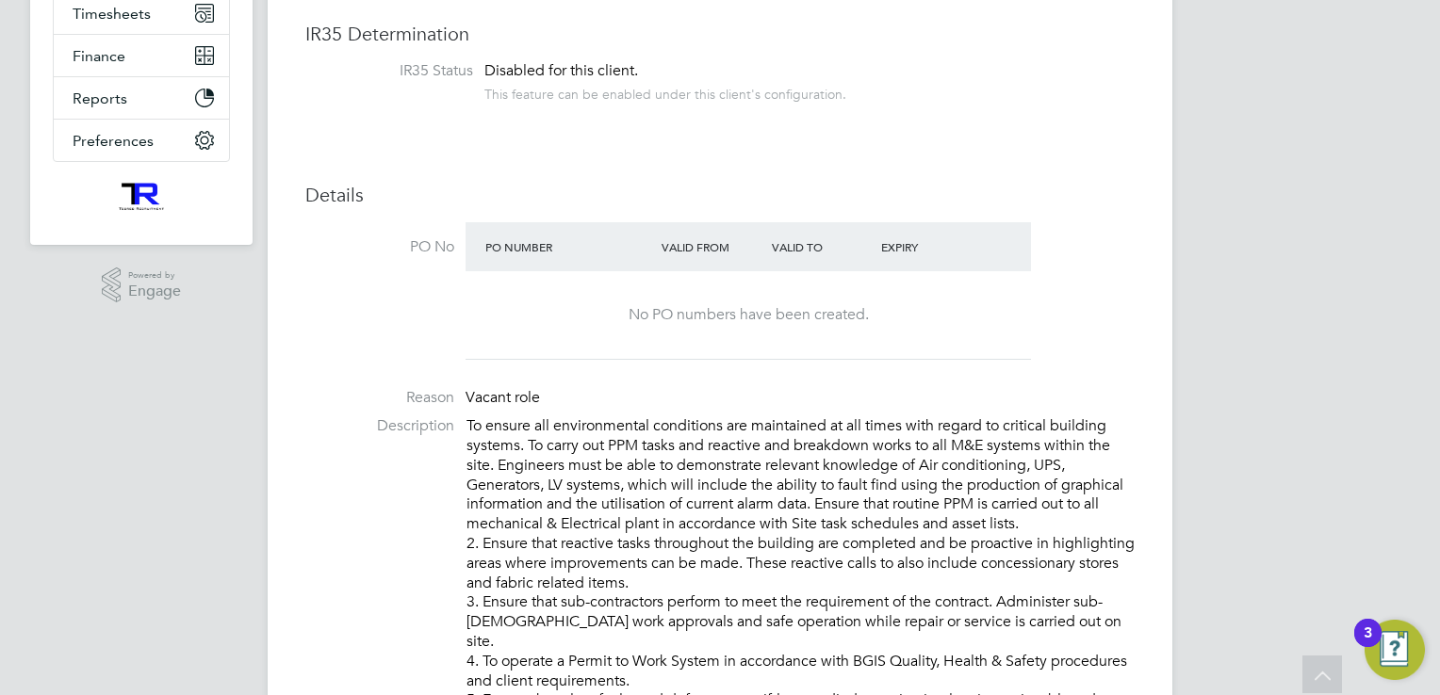
scroll to position [0, 0]
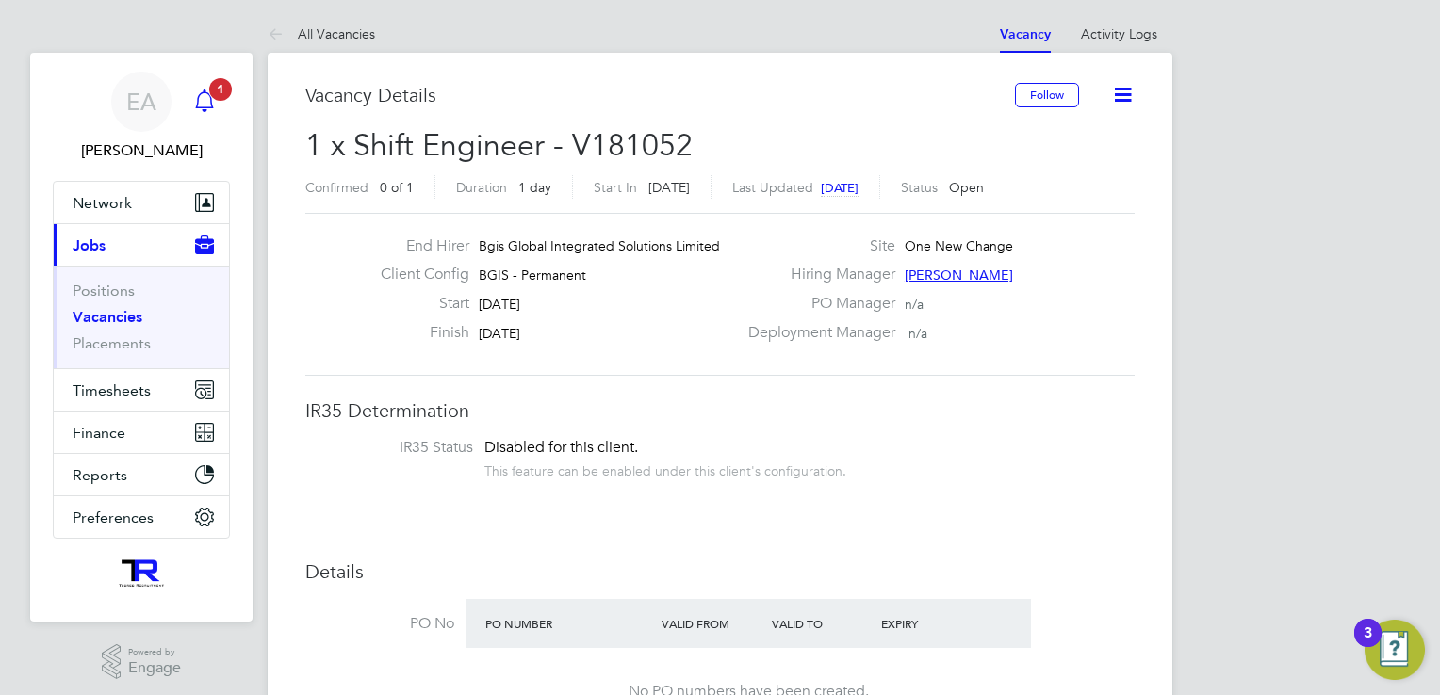
click at [215, 105] on div "Main navigation" at bounding box center [205, 102] width 38 height 38
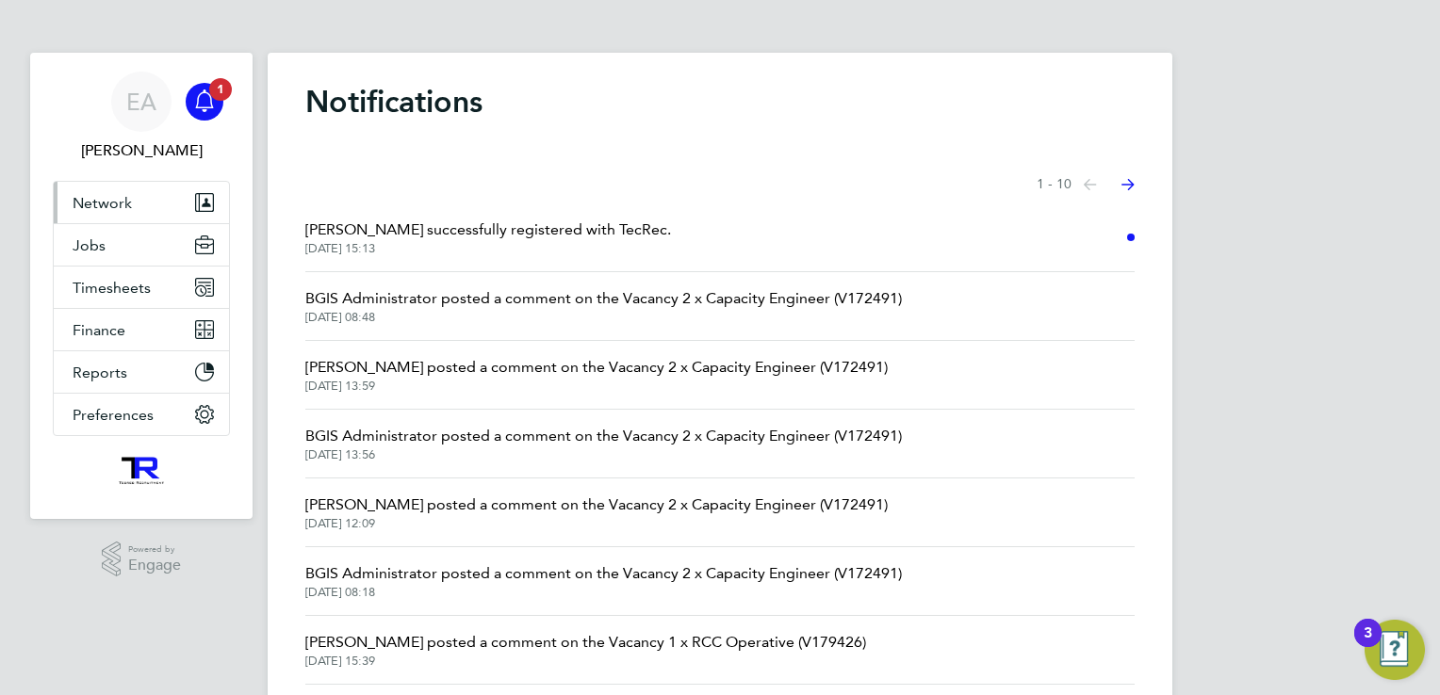
click at [109, 216] on button "Network" at bounding box center [141, 202] width 175 height 41
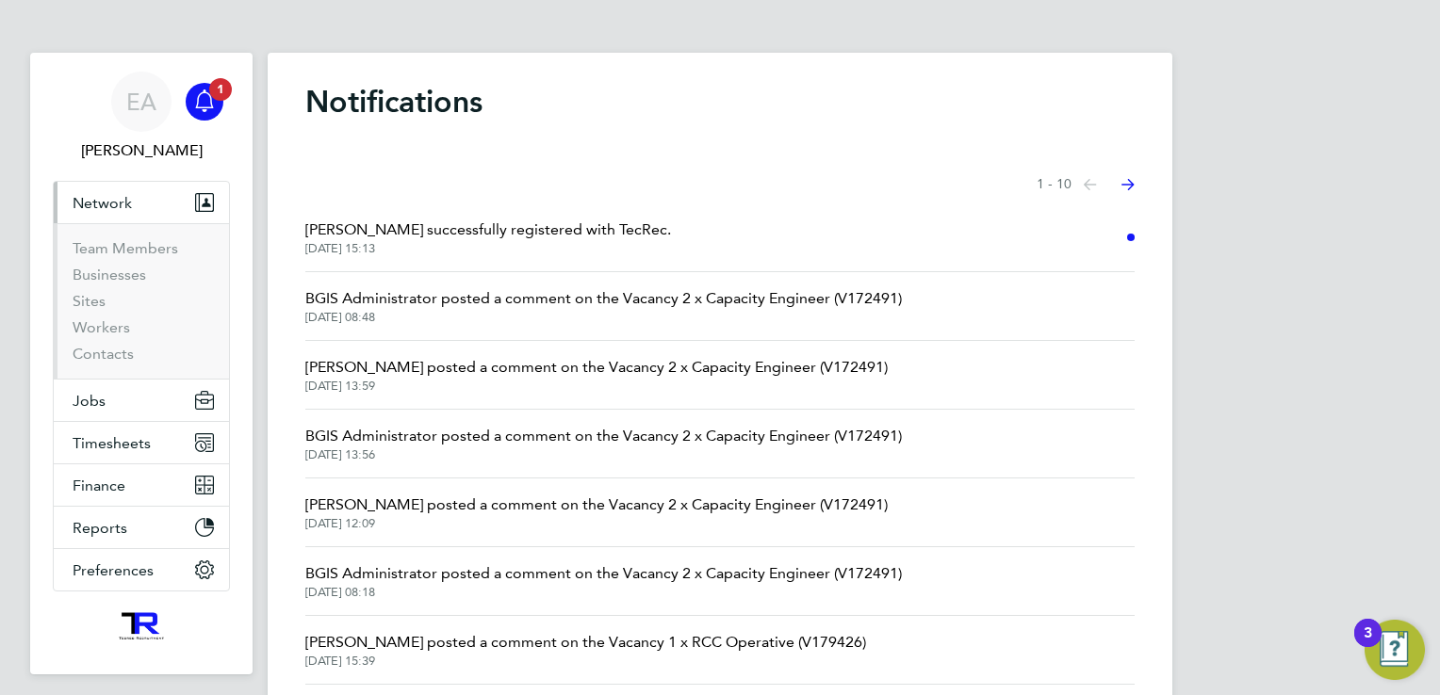
click at [108, 204] on span "Network" at bounding box center [102, 203] width 59 height 18
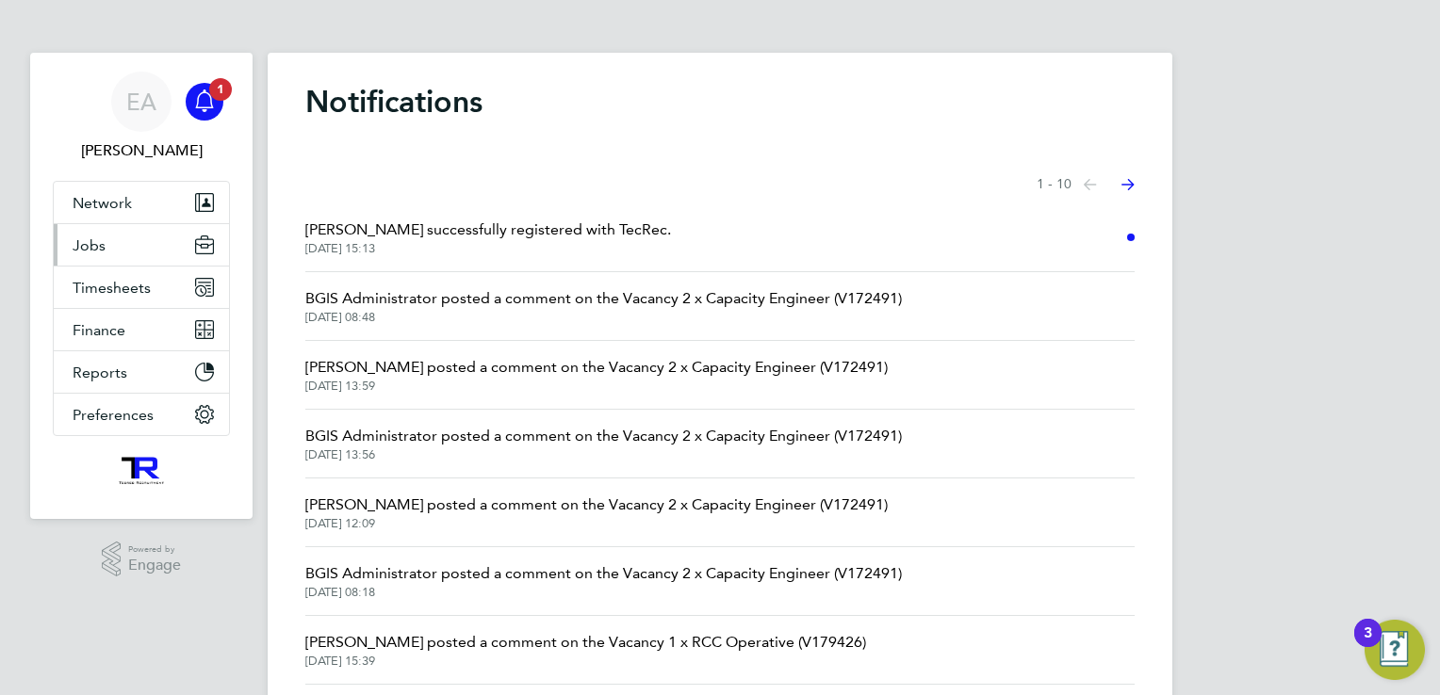
click at [106, 257] on button "Jobs" at bounding box center [141, 244] width 175 height 41
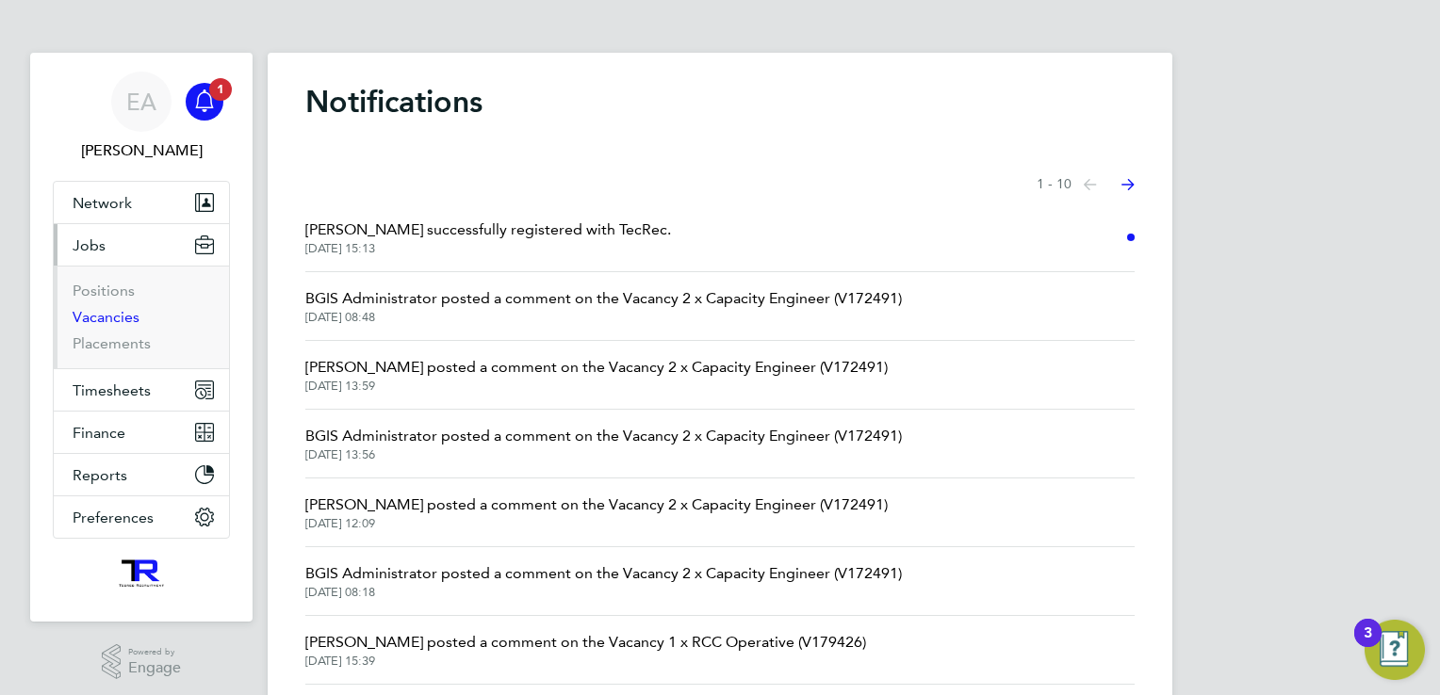
click at [110, 308] on link "Vacancies" at bounding box center [106, 317] width 67 height 18
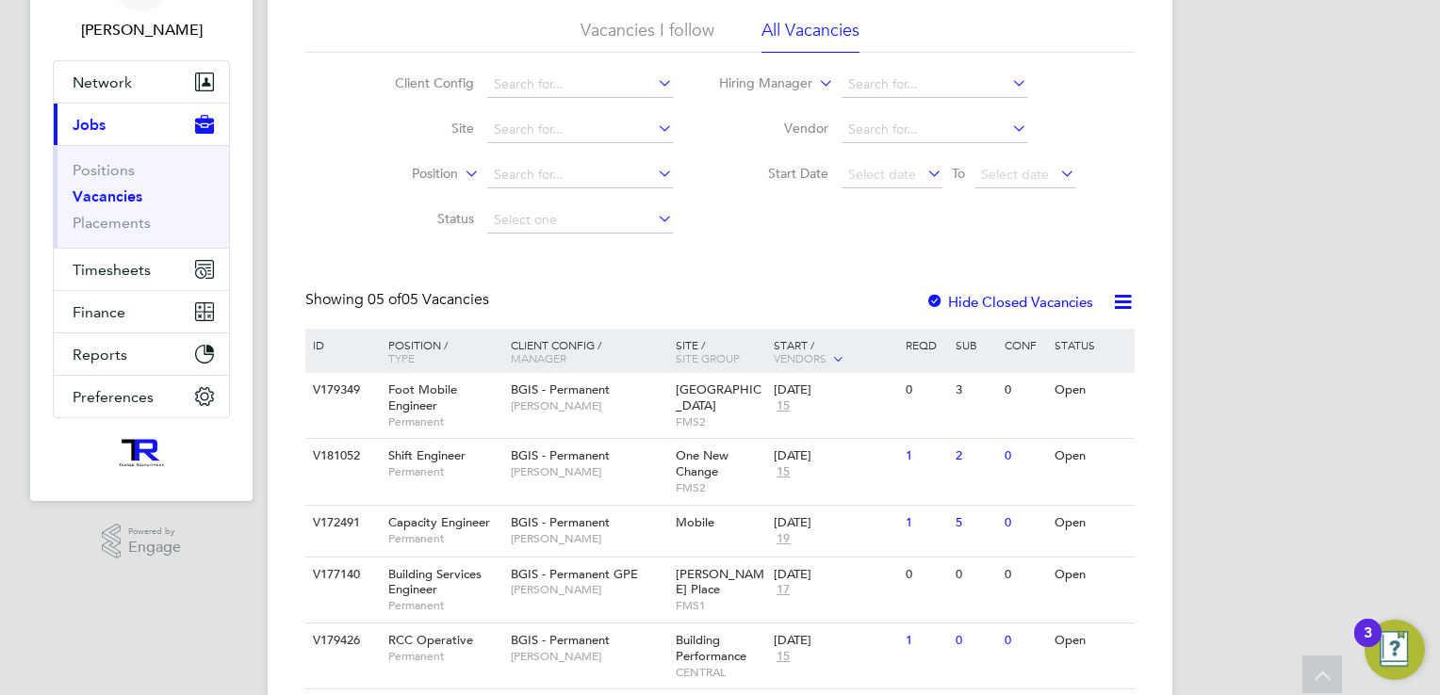
scroll to position [87, 0]
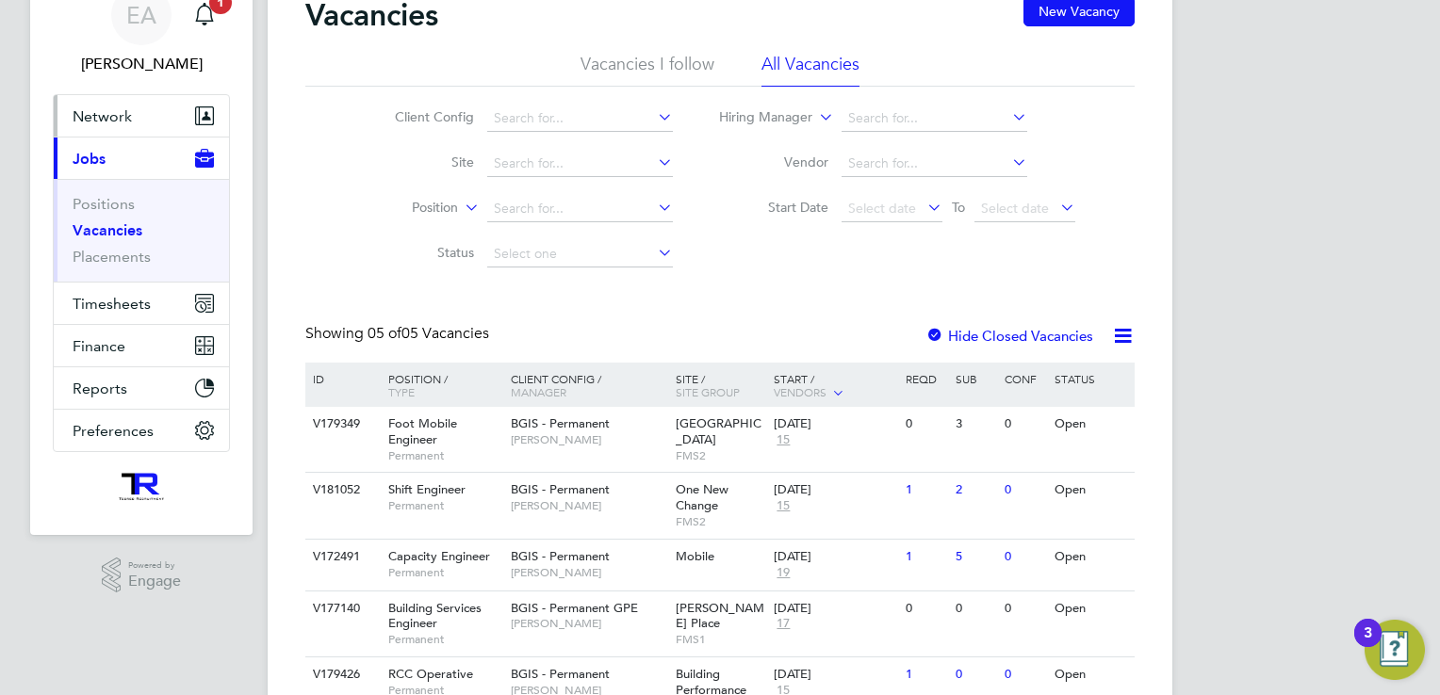
click at [94, 121] on span "Network" at bounding box center [102, 116] width 59 height 18
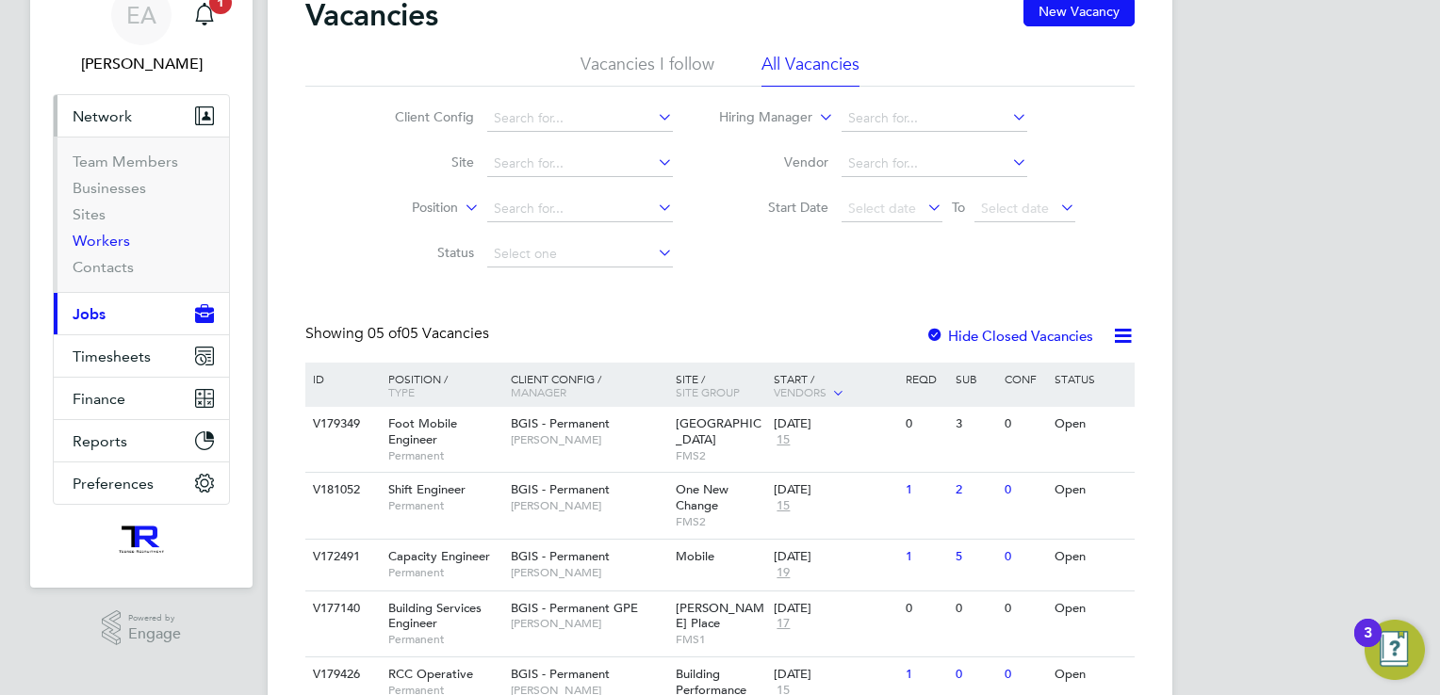
click at [114, 243] on link "Workers" at bounding box center [101, 241] width 57 height 18
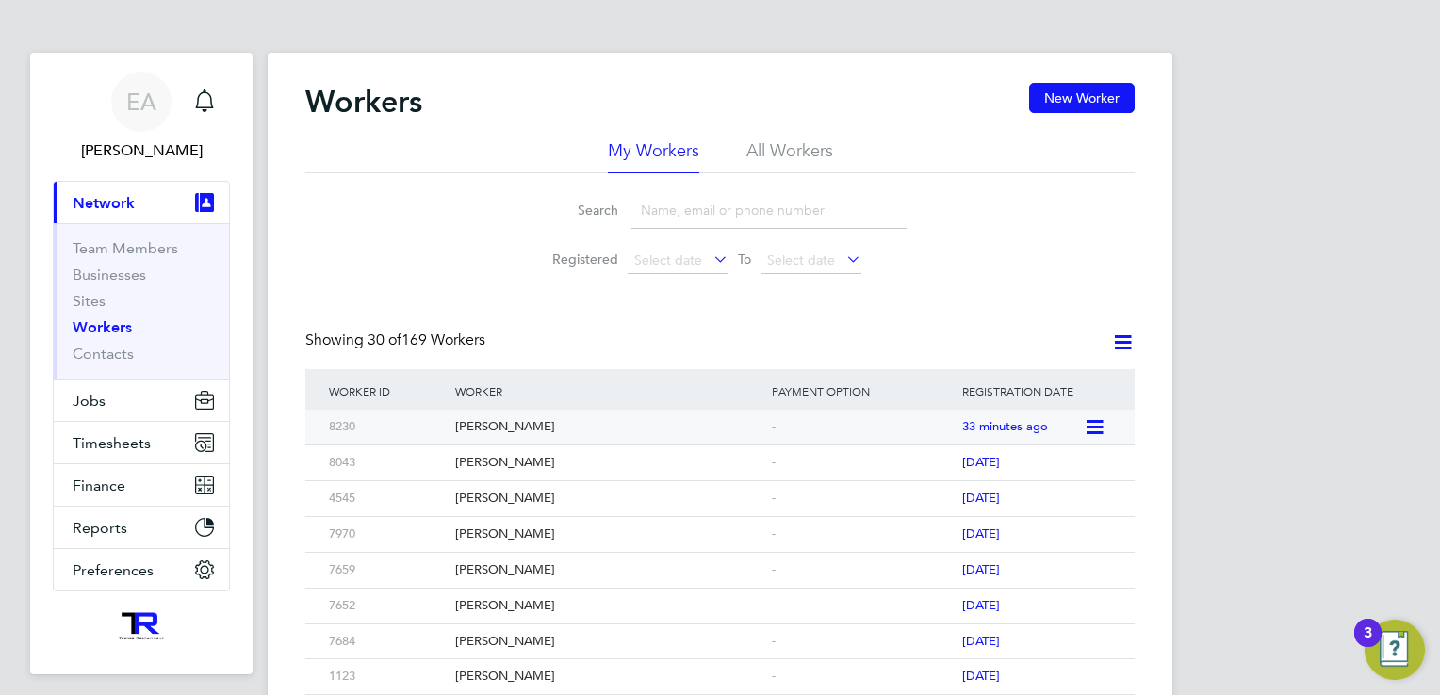
click at [1088, 427] on icon at bounding box center [1093, 428] width 19 height 23
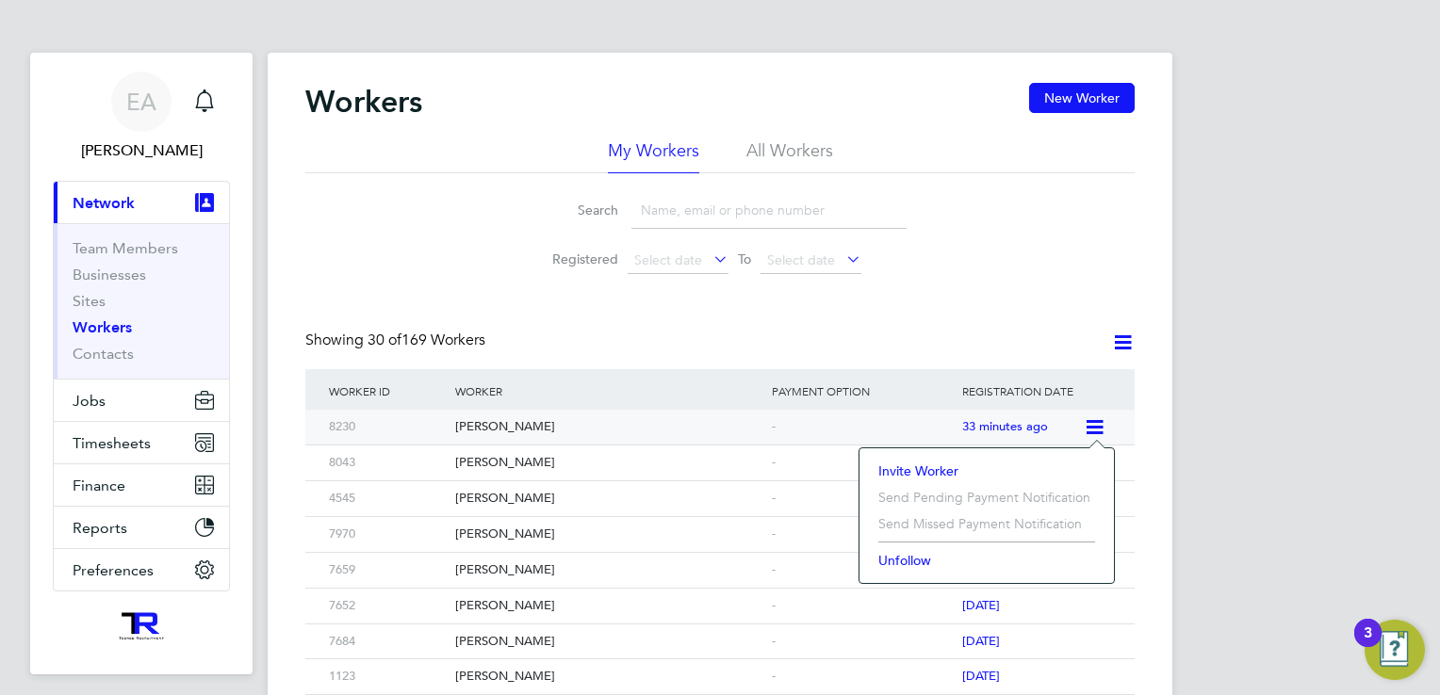
click at [515, 427] on div "Michael Turay" at bounding box center [608, 427] width 317 height 35
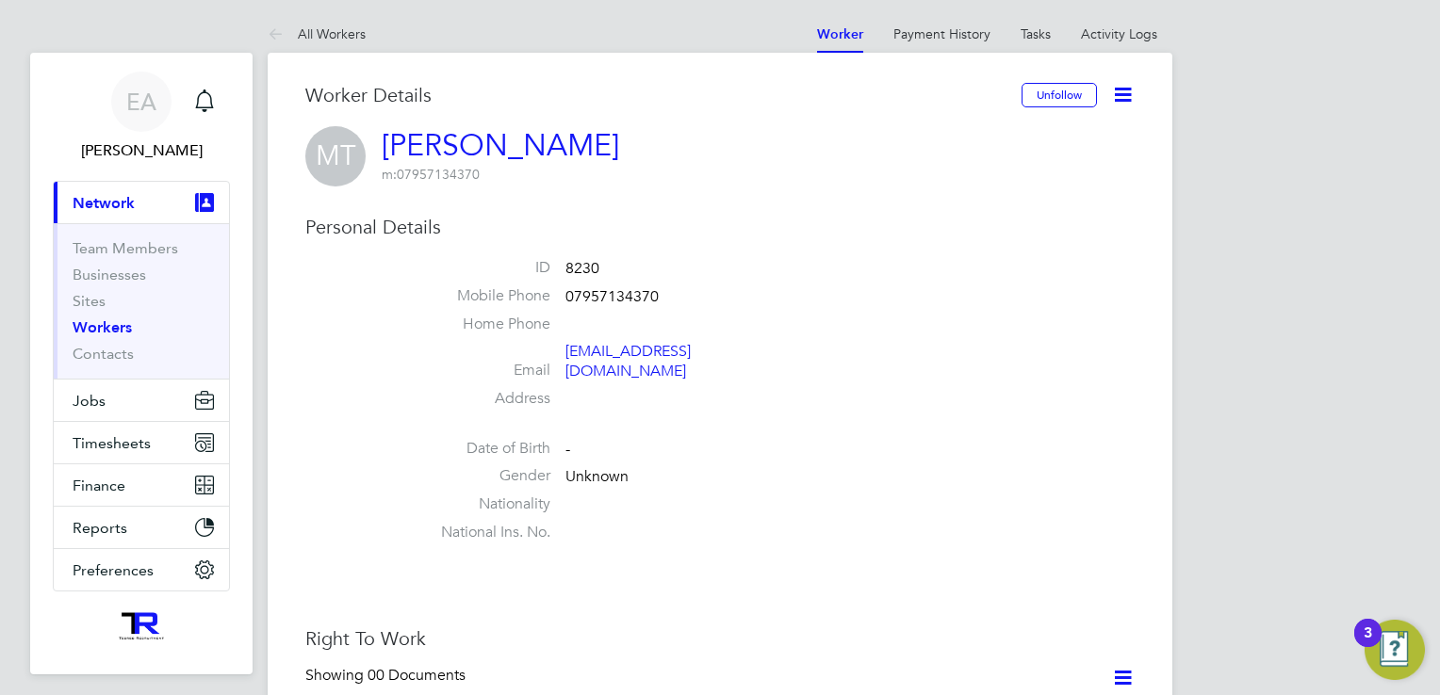
click at [1127, 99] on icon at bounding box center [1123, 95] width 24 height 24
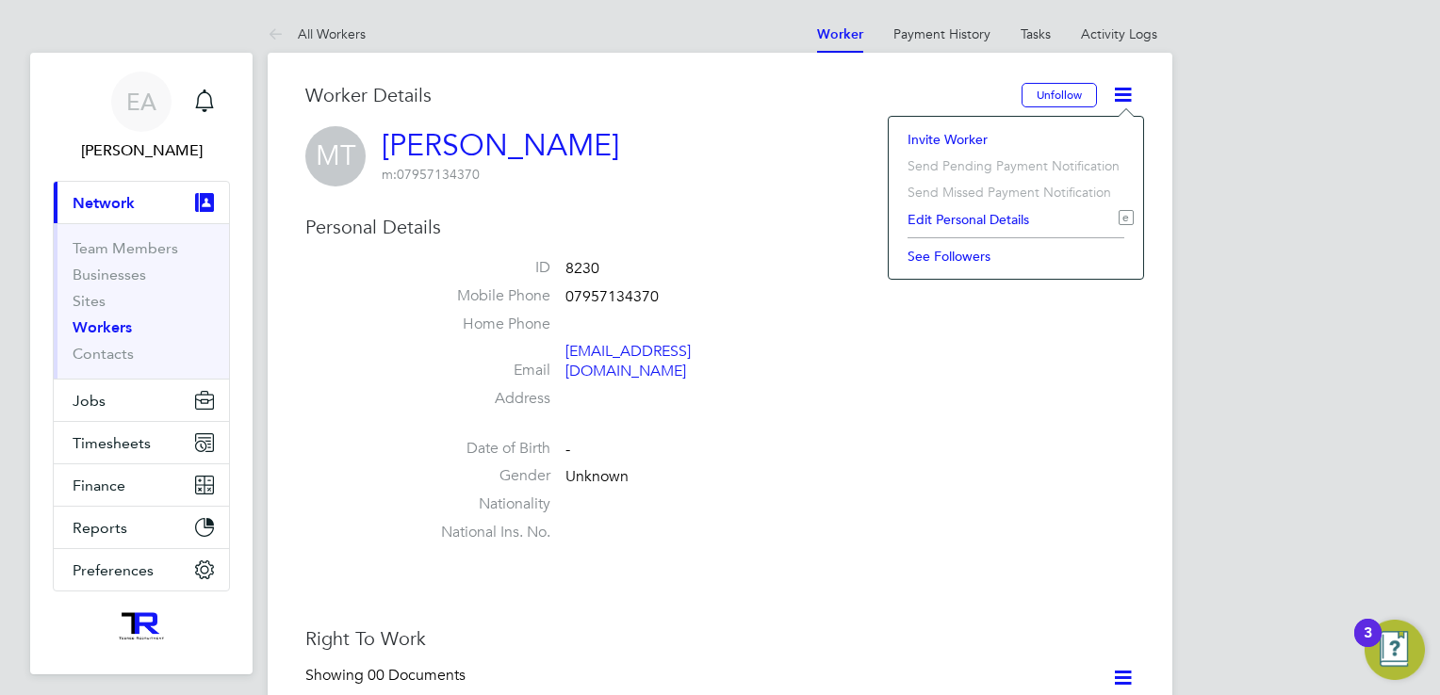
click at [1003, 221] on li "Edit Personal Details e" at bounding box center [1016, 219] width 236 height 26
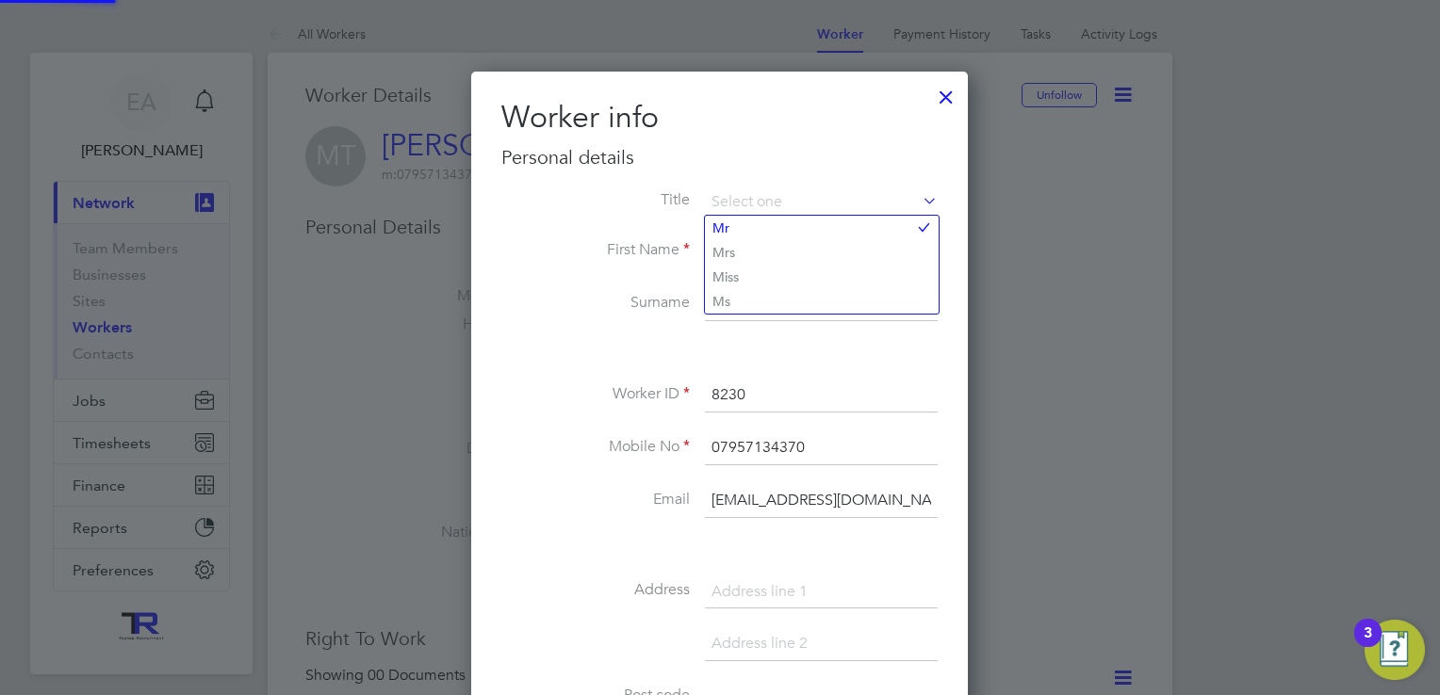
scroll to position [1059, 498]
click at [562, 244] on label "First Name" at bounding box center [595, 250] width 188 height 20
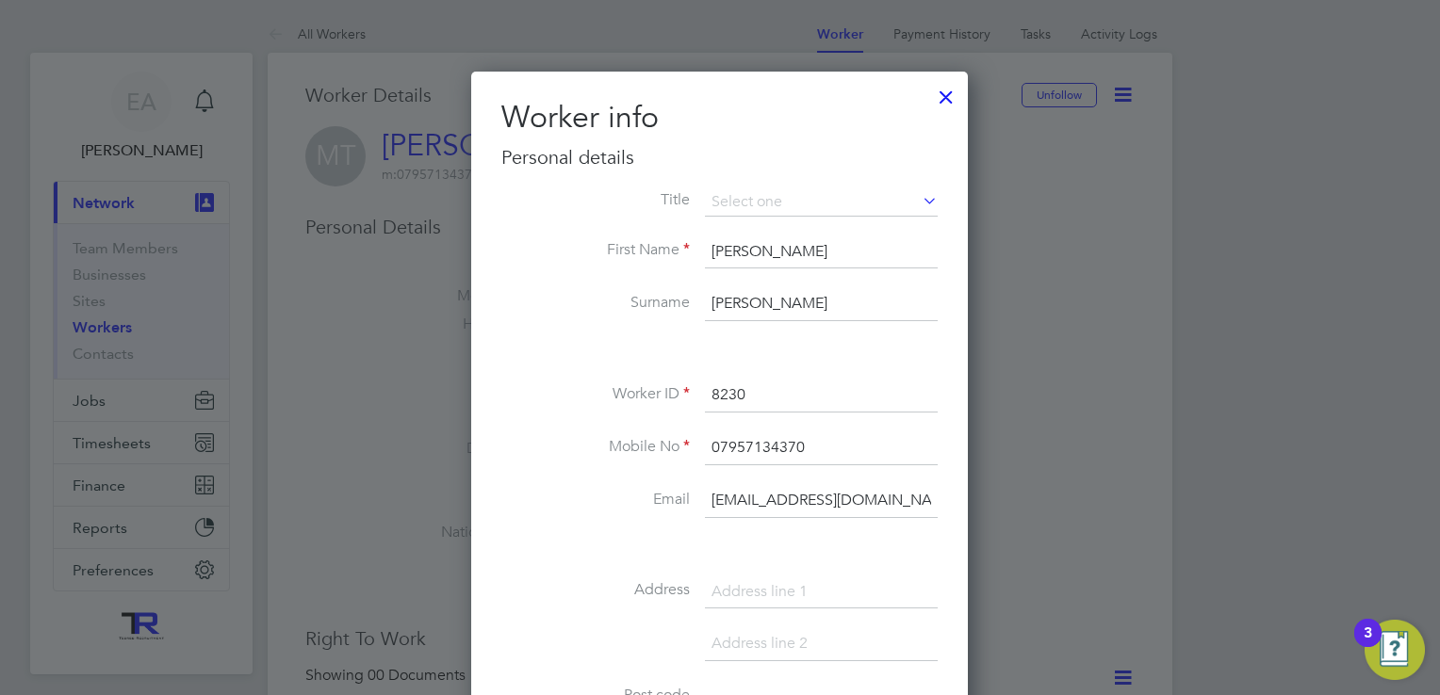
click at [713, 303] on input "Turay" at bounding box center [821, 304] width 233 height 34
click at [776, 242] on input "Michael" at bounding box center [821, 253] width 233 height 34
click at [588, 312] on li "Surname Turay" at bounding box center [719, 313] width 436 height 53
click at [739, 199] on input at bounding box center [821, 202] width 233 height 28
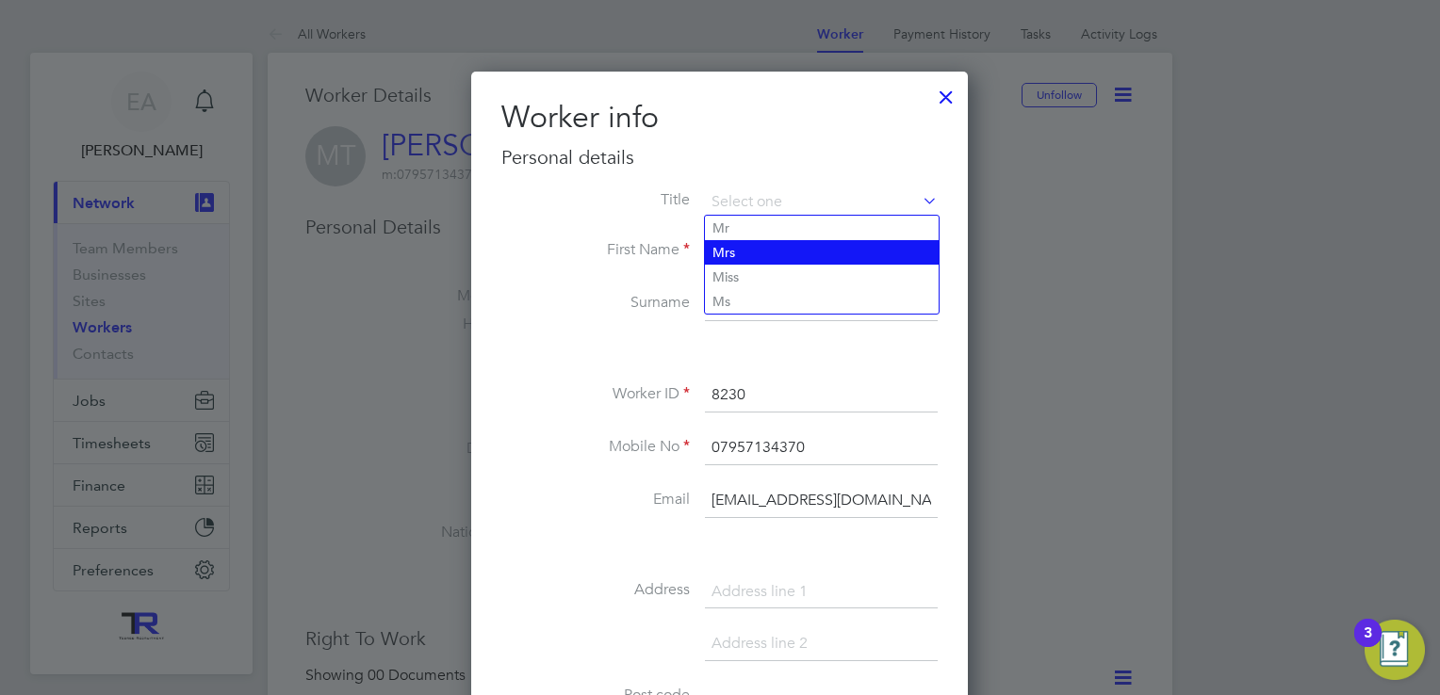
drag, startPoint x: 736, startPoint y: 227, endPoint x: 708, endPoint y: 239, distance: 30.8
click at [735, 227] on li "Mr" at bounding box center [822, 228] width 234 height 25
type input "Mr"
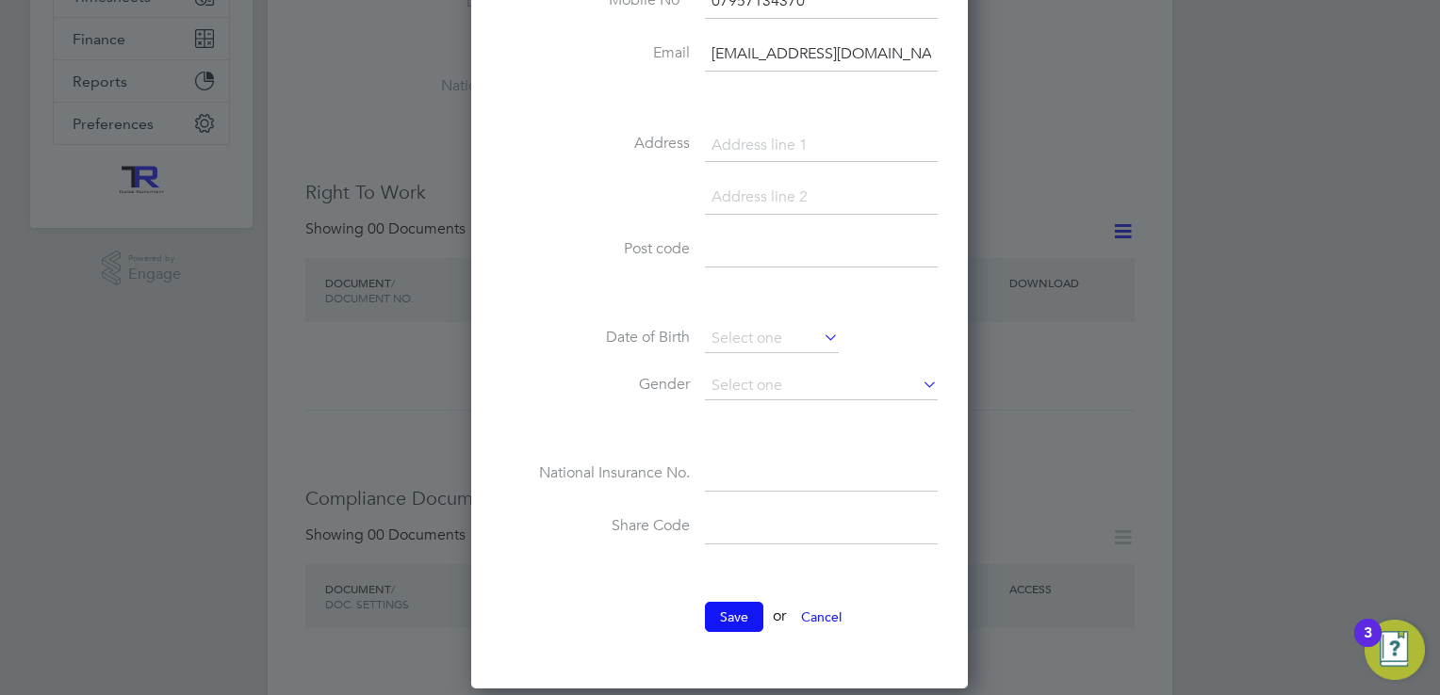
scroll to position [471, 0]
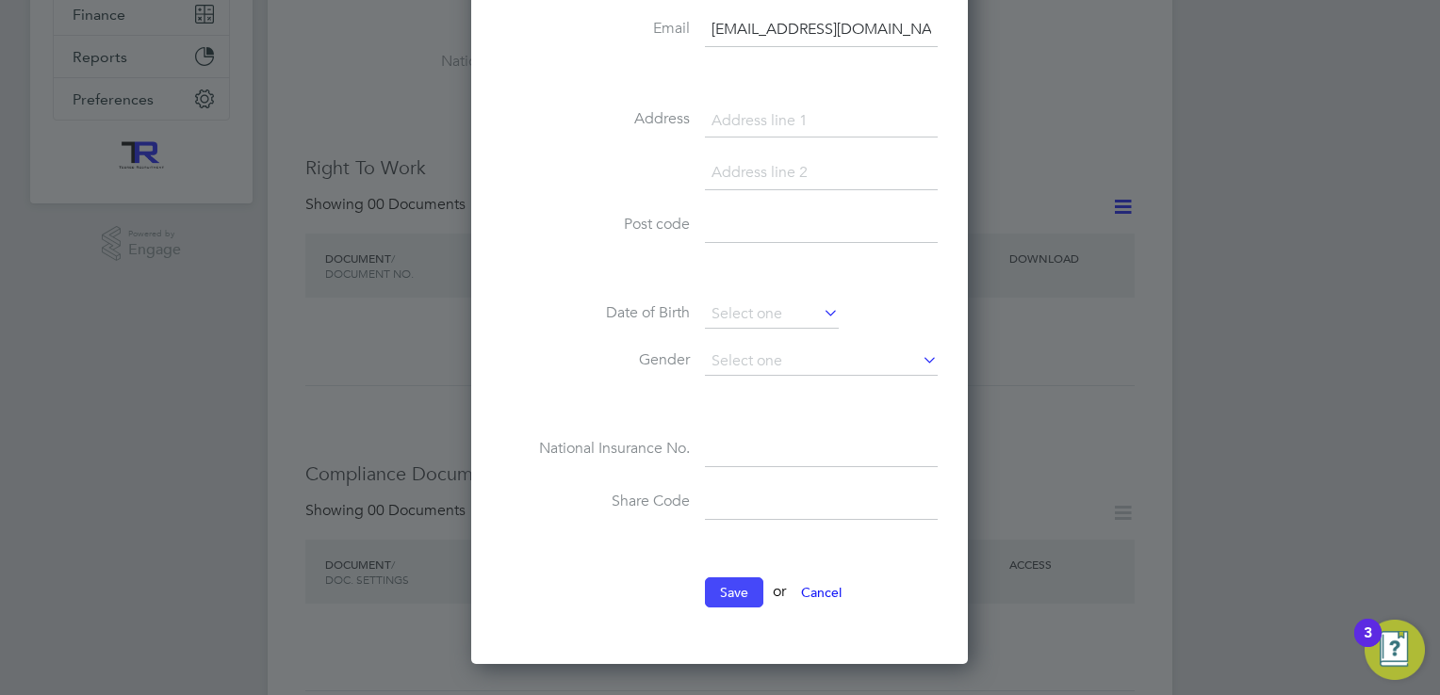
click at [726, 578] on button "Save" at bounding box center [734, 593] width 58 height 30
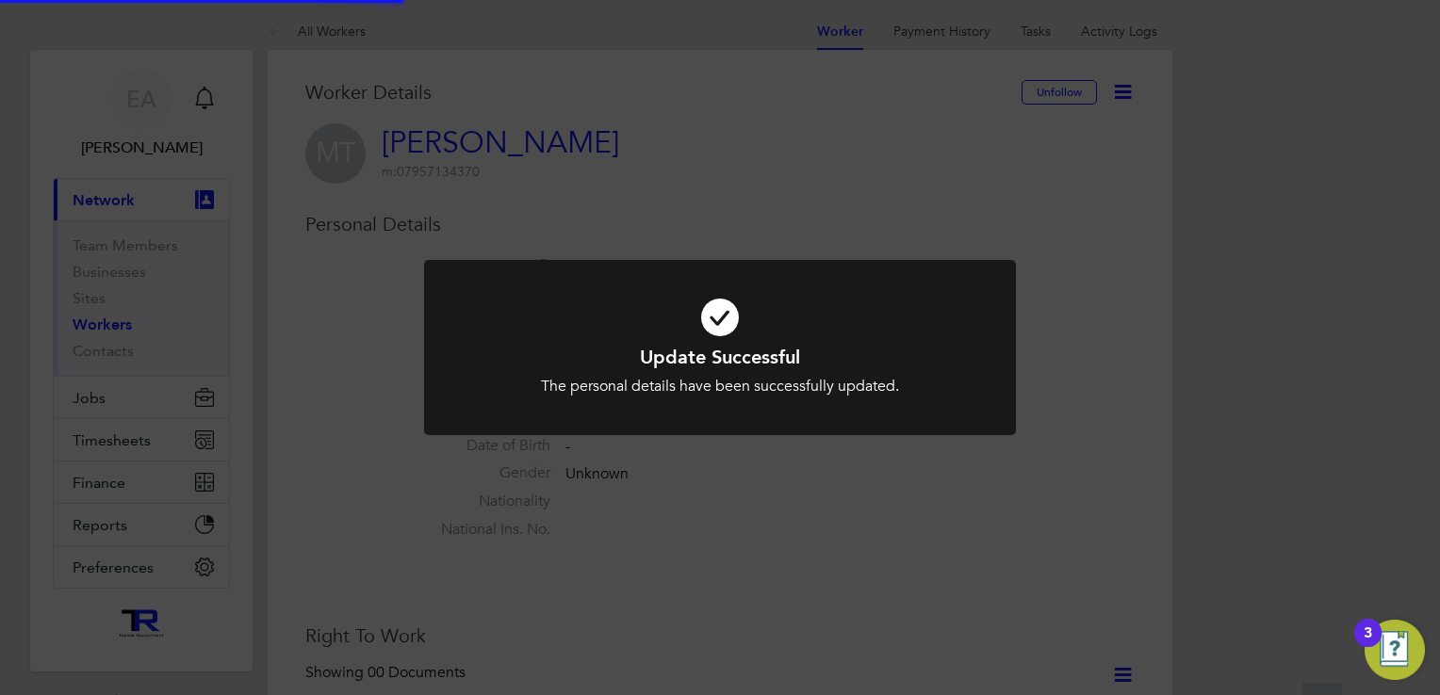
scroll to position [0, 0]
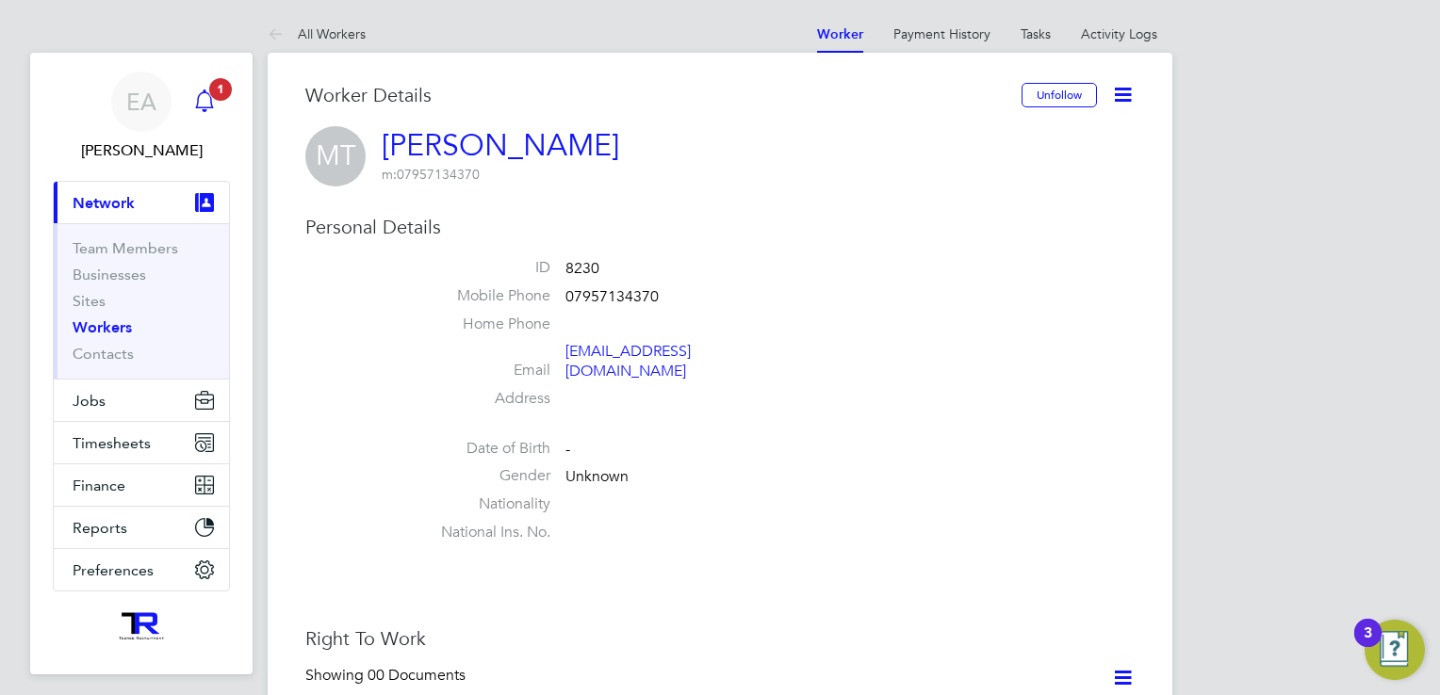
click at [196, 100] on icon "Main navigation" at bounding box center [204, 101] width 23 height 23
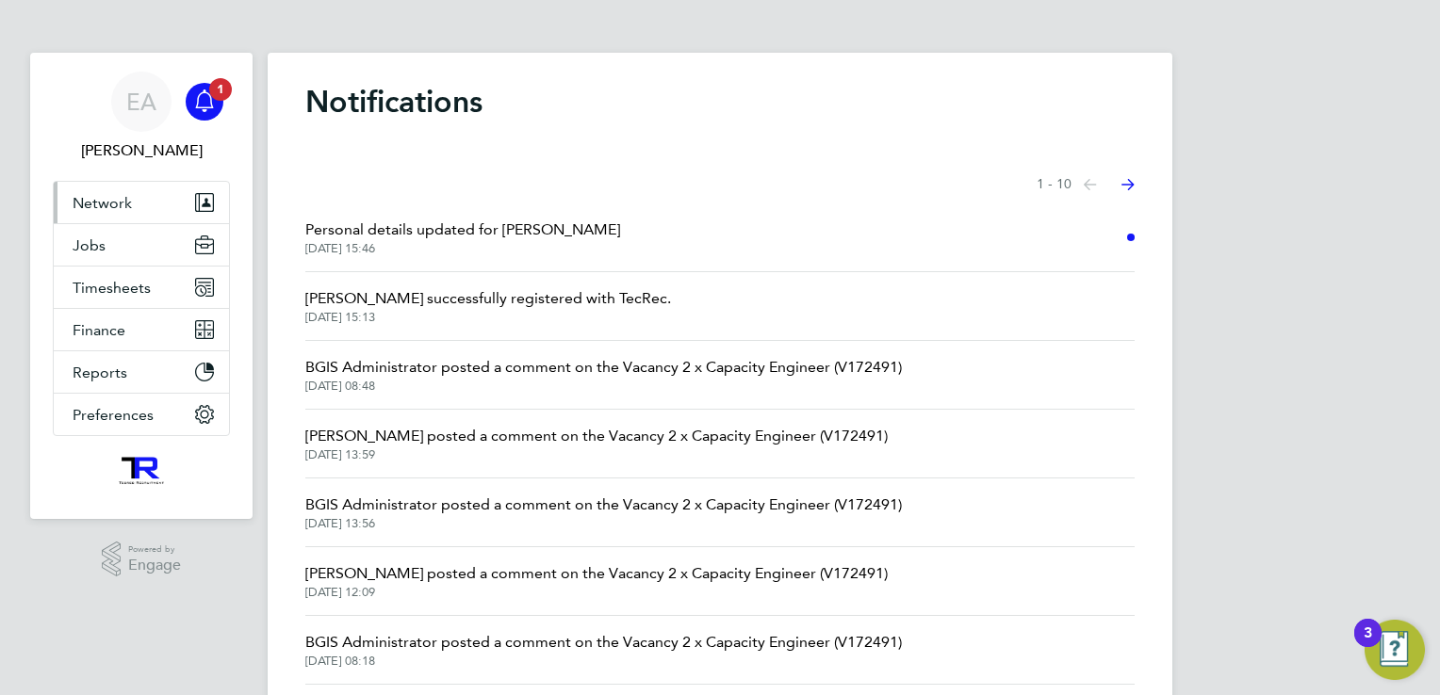
click at [139, 221] on button "Network" at bounding box center [141, 202] width 175 height 41
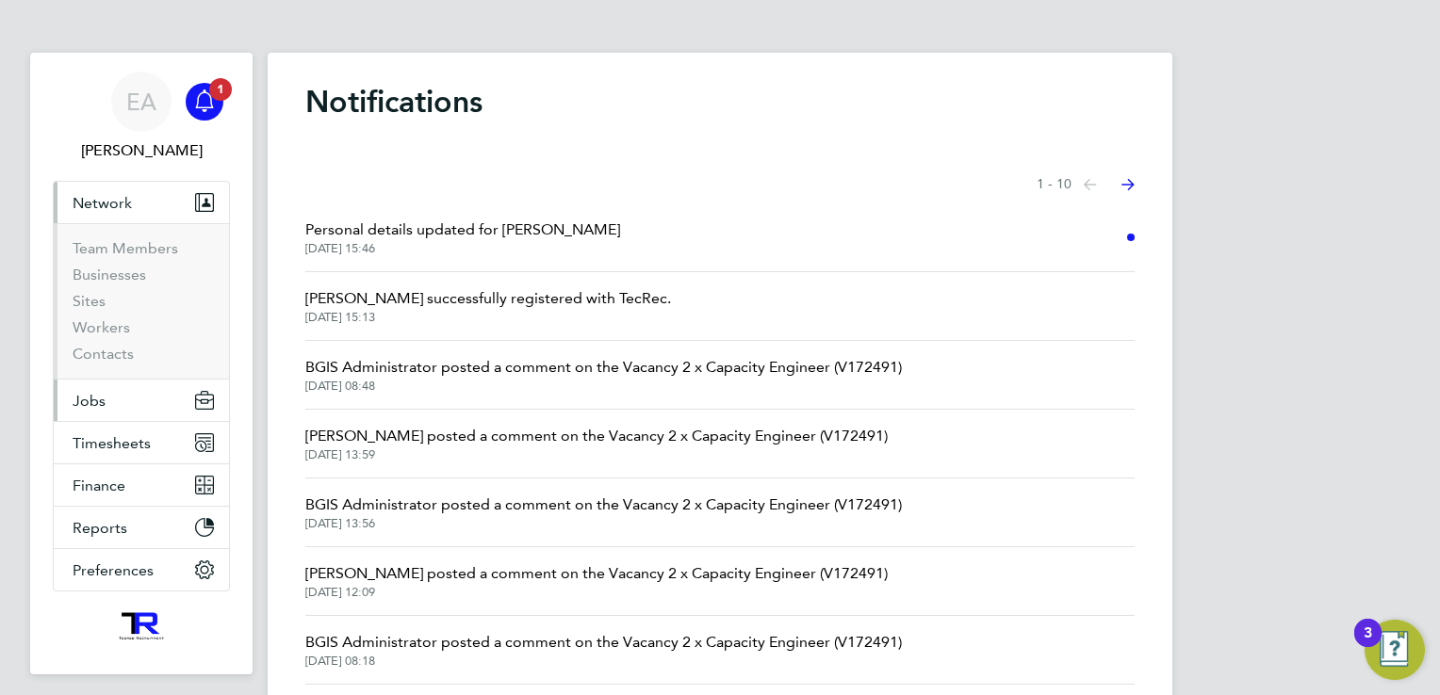
click at [99, 392] on span "Jobs" at bounding box center [89, 401] width 33 height 18
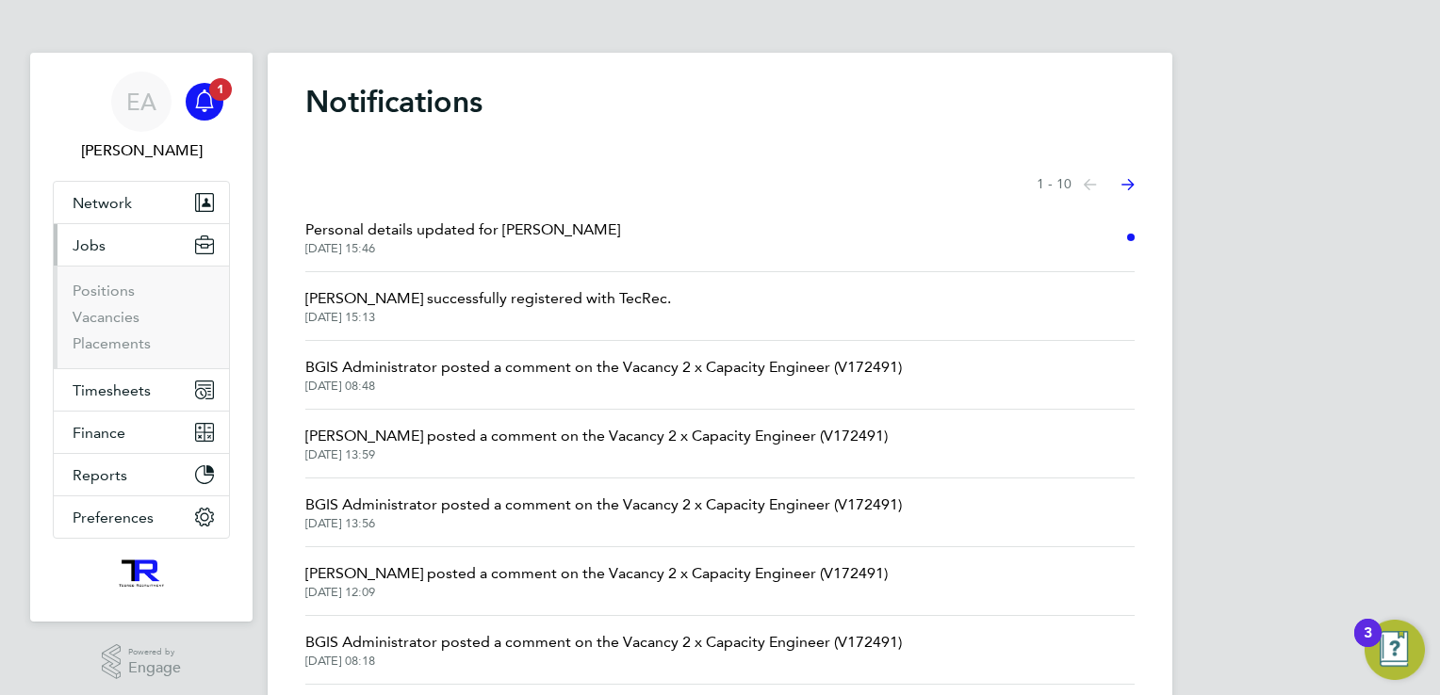
click at [109, 327] on li "Vacancies" at bounding box center [143, 321] width 141 height 26
click at [114, 316] on link "Vacancies" at bounding box center [106, 317] width 67 height 18
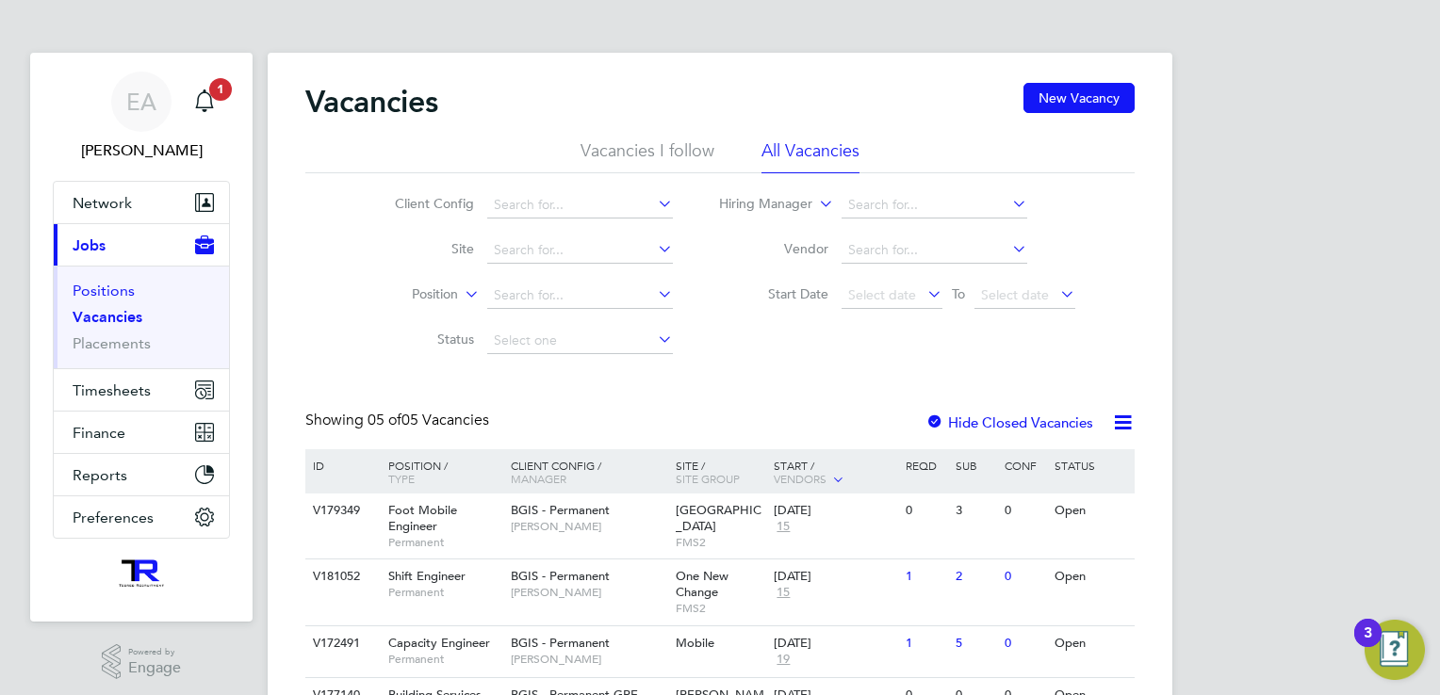
click at [110, 290] on link "Positions" at bounding box center [104, 291] width 62 height 18
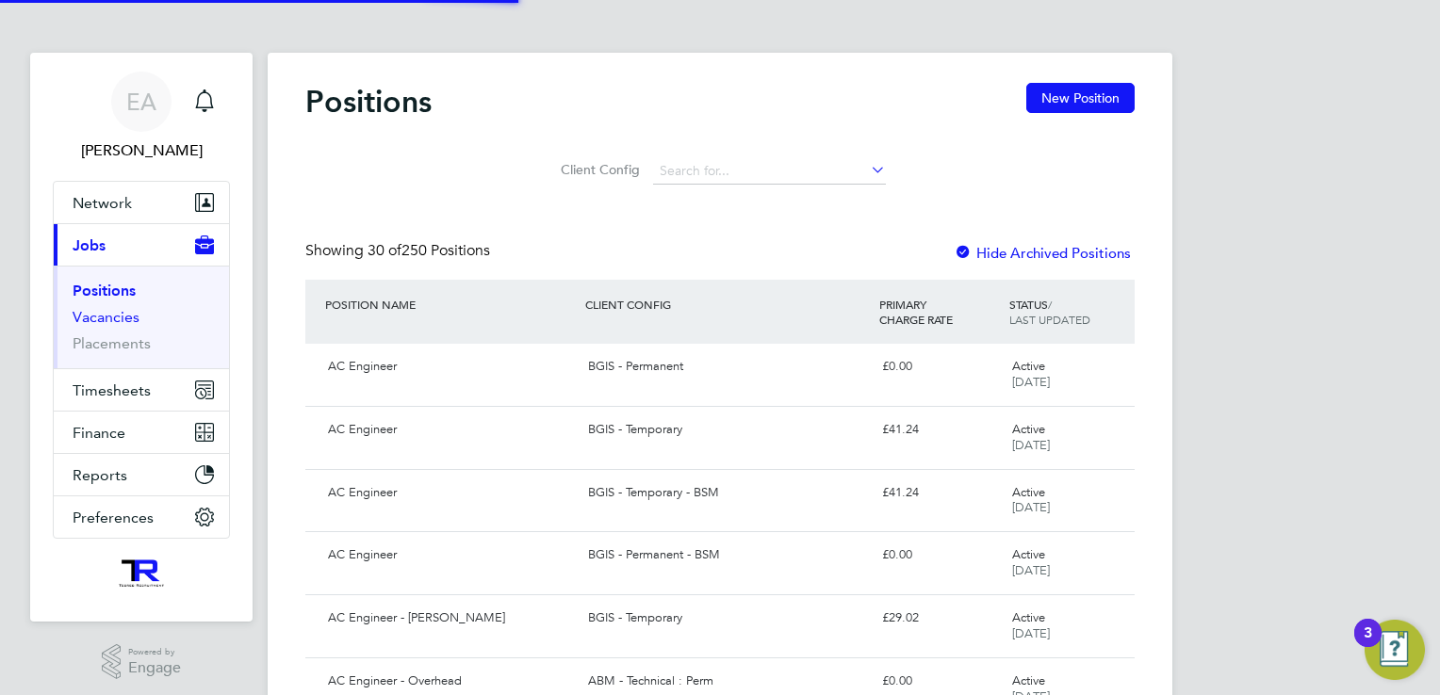
click at [121, 319] on link "Vacancies" at bounding box center [106, 317] width 67 height 18
